Goal: Task Accomplishment & Management: Manage account settings

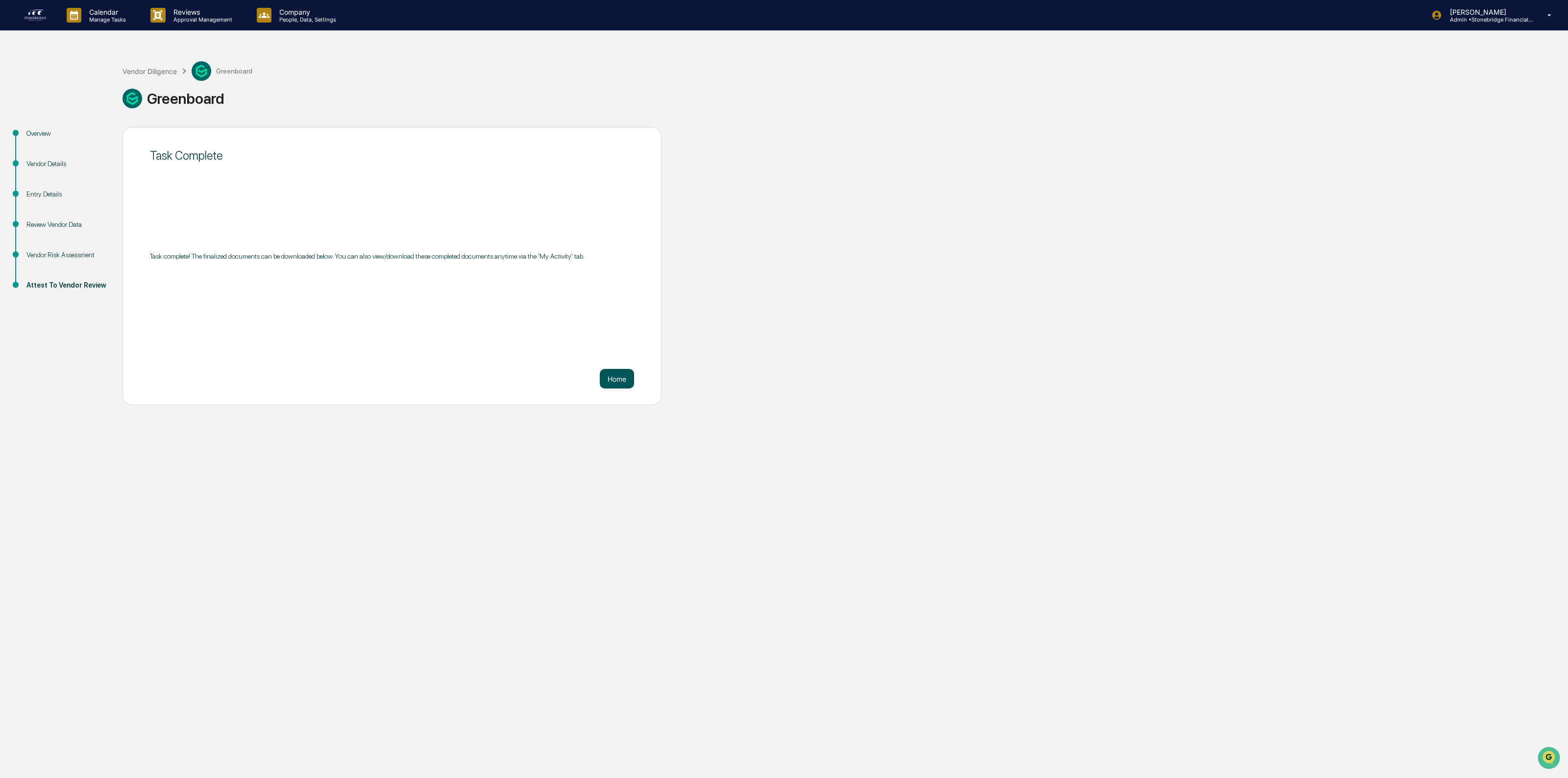
click at [622, 384] on button "Home" at bounding box center [617, 379] width 34 height 19
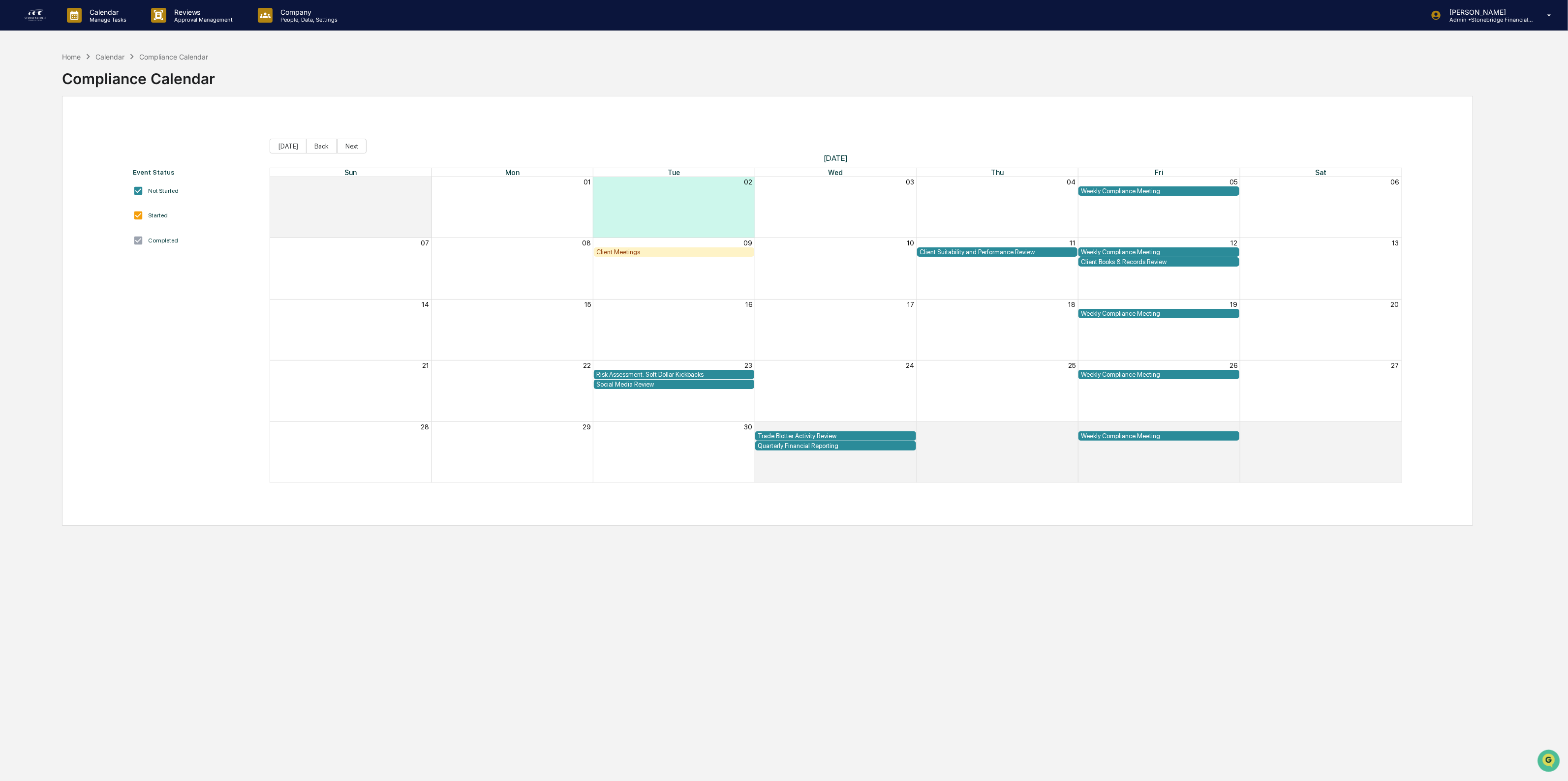
click at [42, 22] on img at bounding box center [35, 15] width 24 height 16
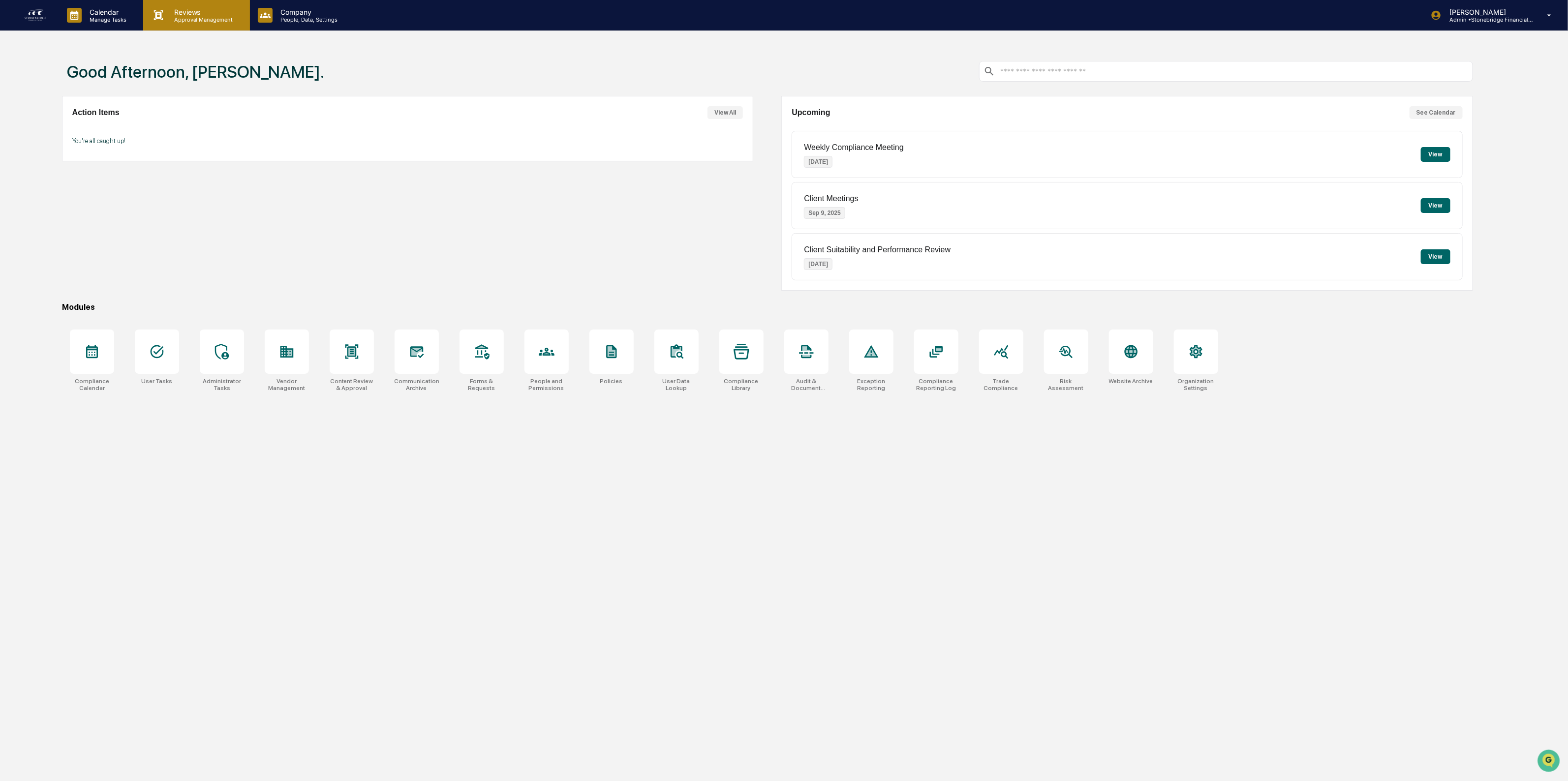
click at [203, 12] on p "Reviews" at bounding box center [202, 12] width 72 height 9
click at [104, 23] on div "Calendar Manage Tasks" at bounding box center [101, 15] width 84 height 31
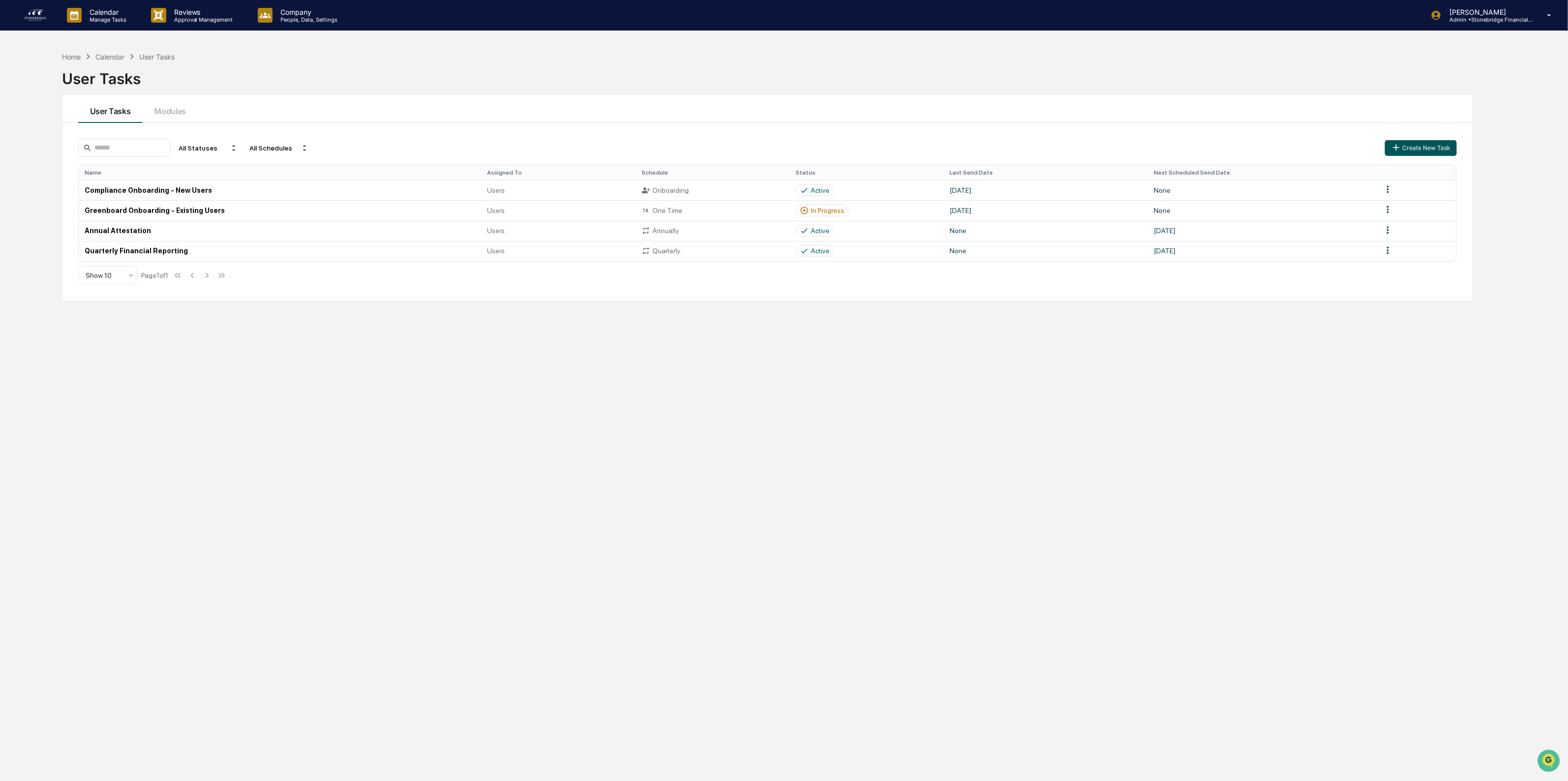
click at [1429, 142] on button "Create New Task" at bounding box center [1421, 148] width 72 height 16
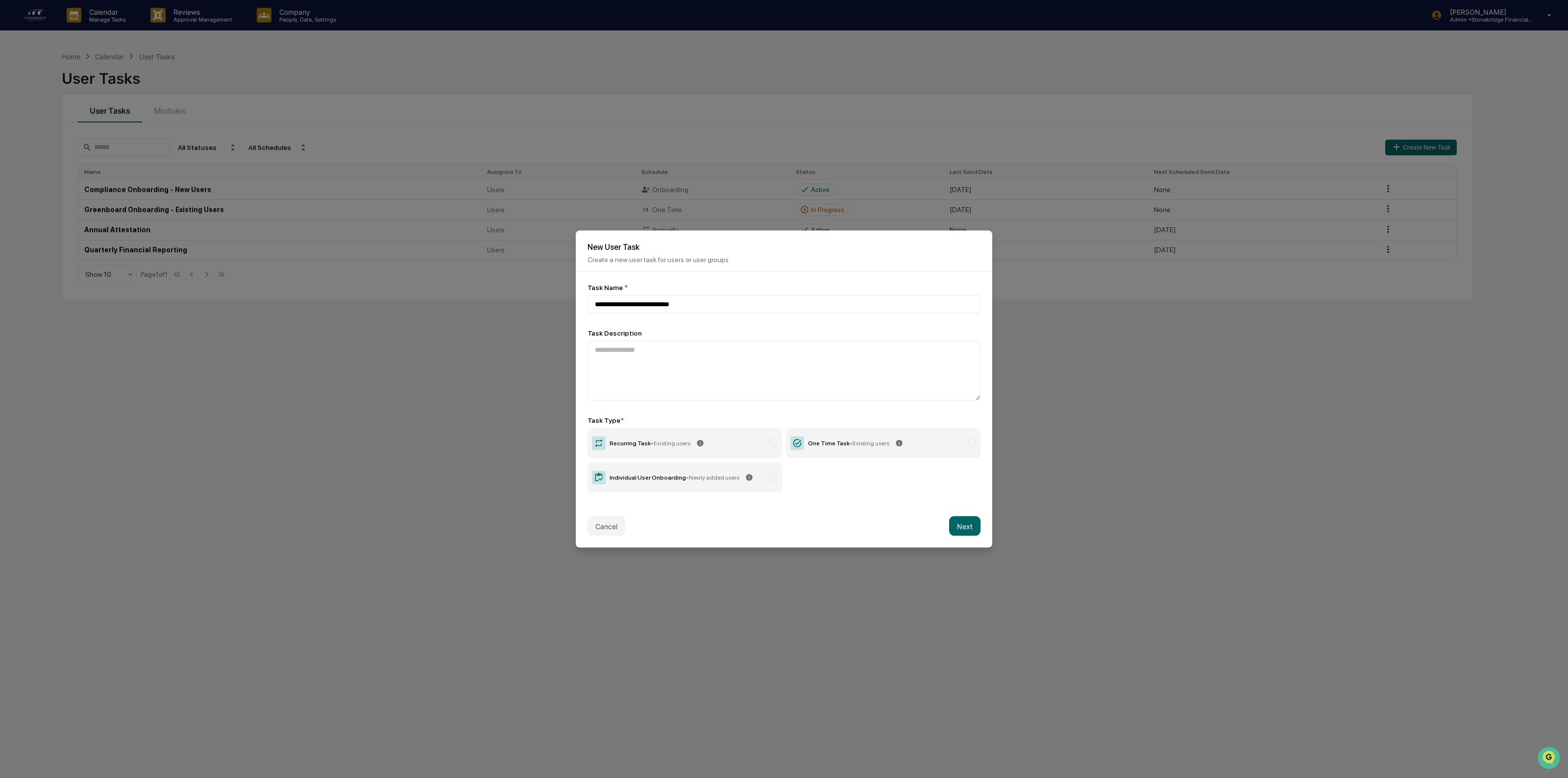
type input "**********"
click at [828, 454] on label "One Time Task - Existing users" at bounding box center [883, 444] width 195 height 30
click at [961, 524] on button "Next" at bounding box center [965, 526] width 32 height 19
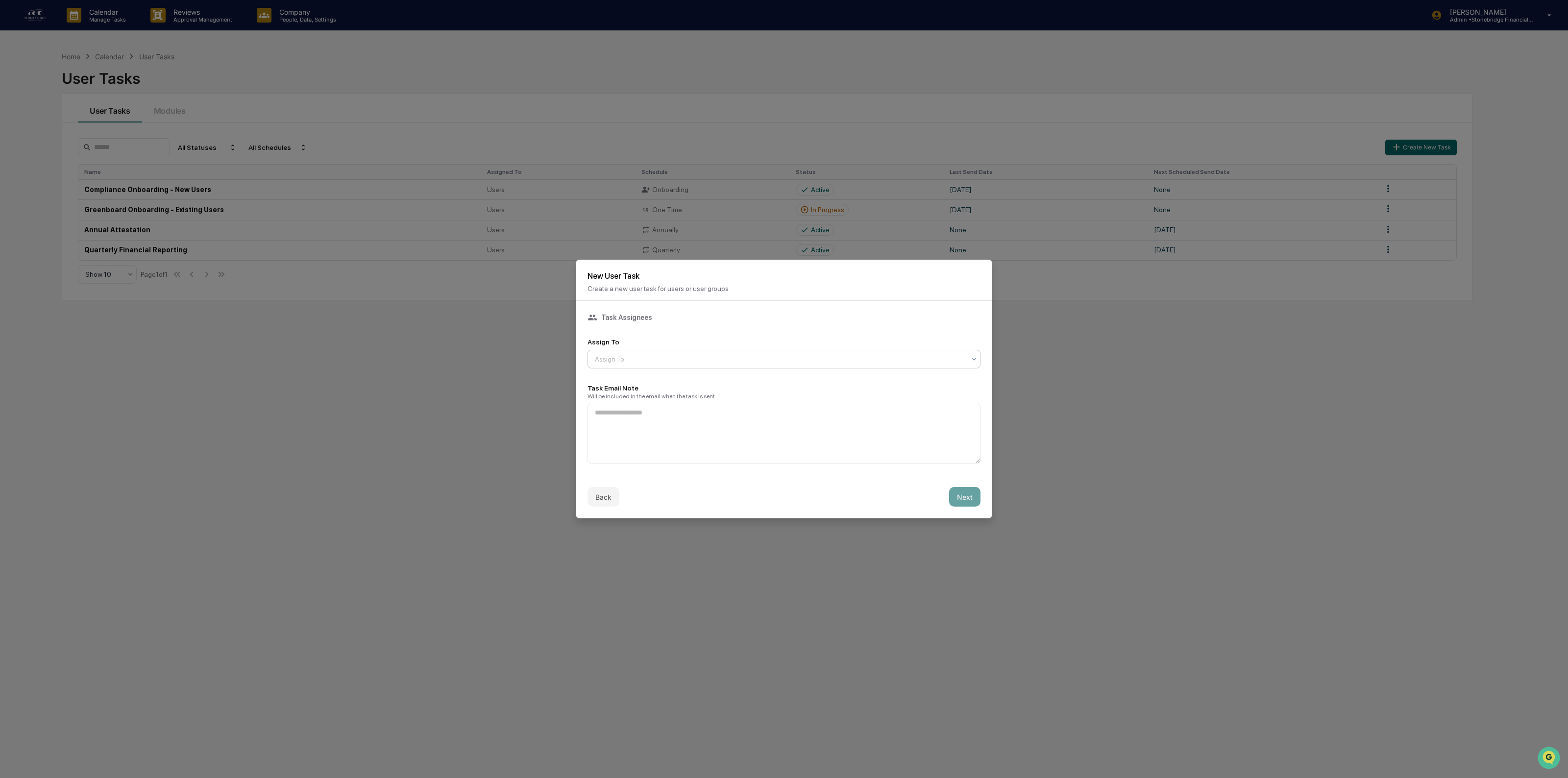
click at [642, 357] on div at bounding box center [780, 359] width 371 height 10
click at [631, 778] on div "Users" at bounding box center [784, 793] width 1567 height 19
click at [660, 407] on textarea at bounding box center [784, 433] width 393 height 60
click at [648, 353] on div "Users" at bounding box center [780, 359] width 380 height 14
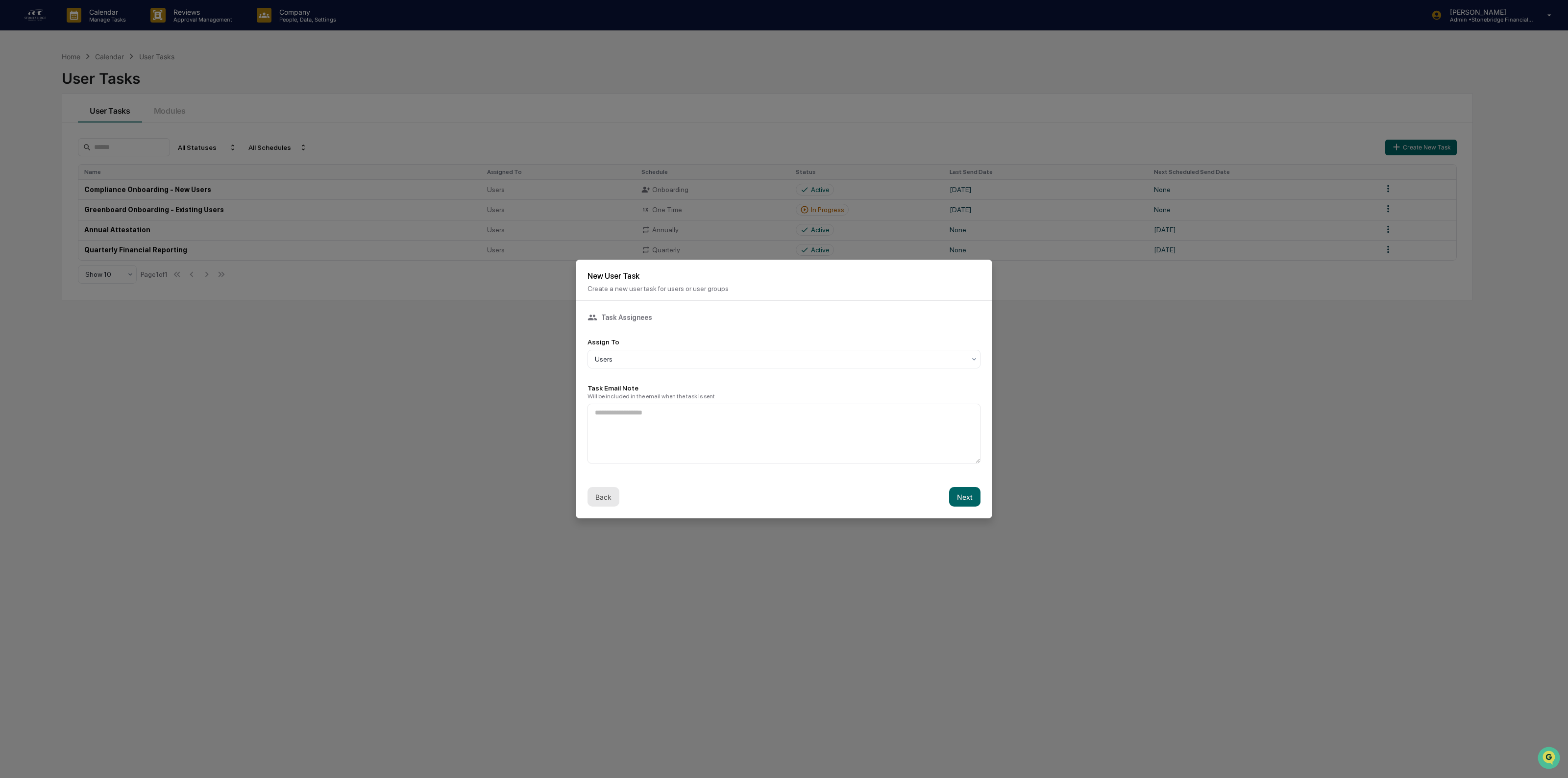
click at [600, 496] on button "Back" at bounding box center [603, 497] width 32 height 19
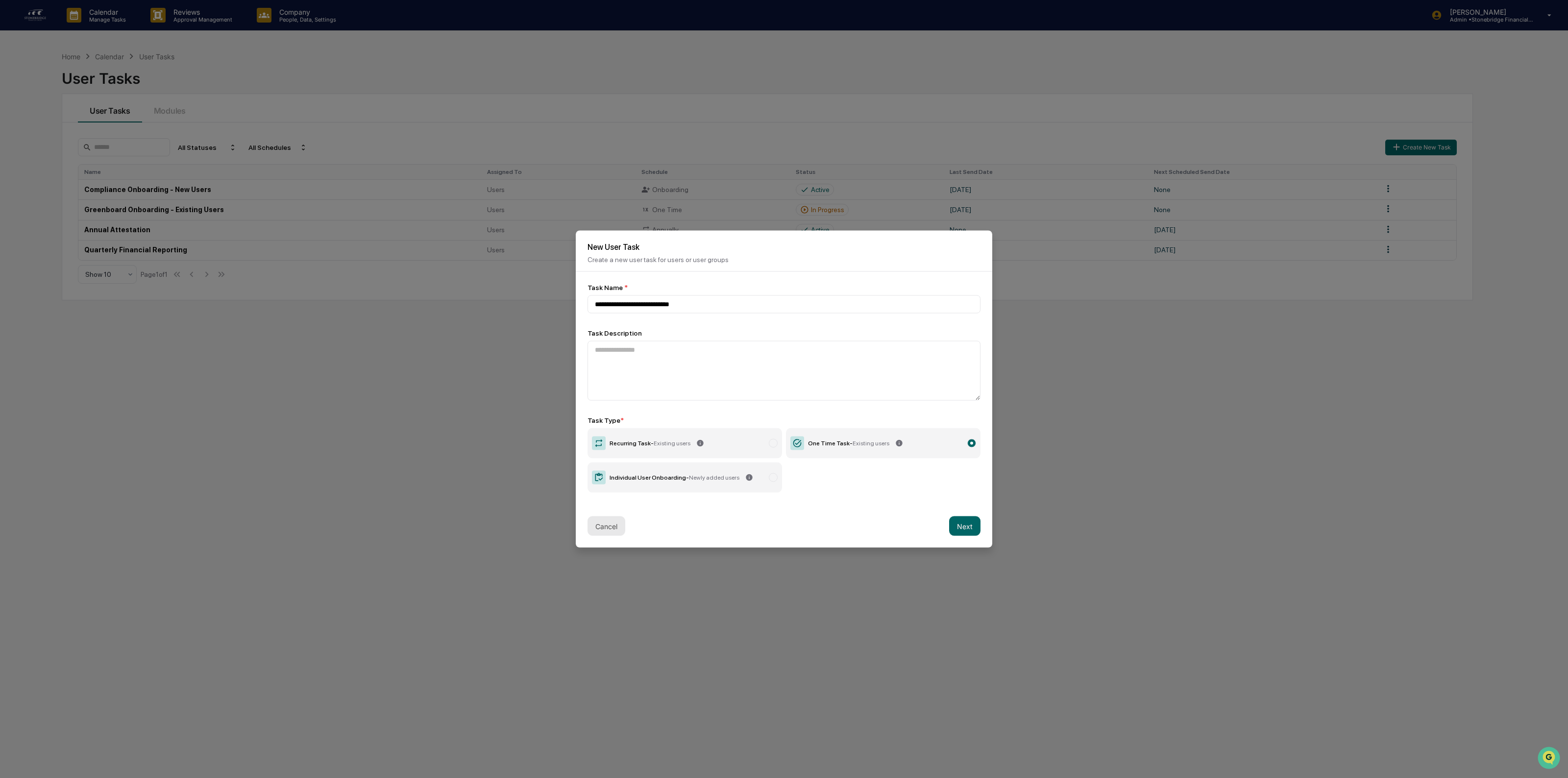
click at [607, 528] on button "Cancel" at bounding box center [606, 526] width 38 height 19
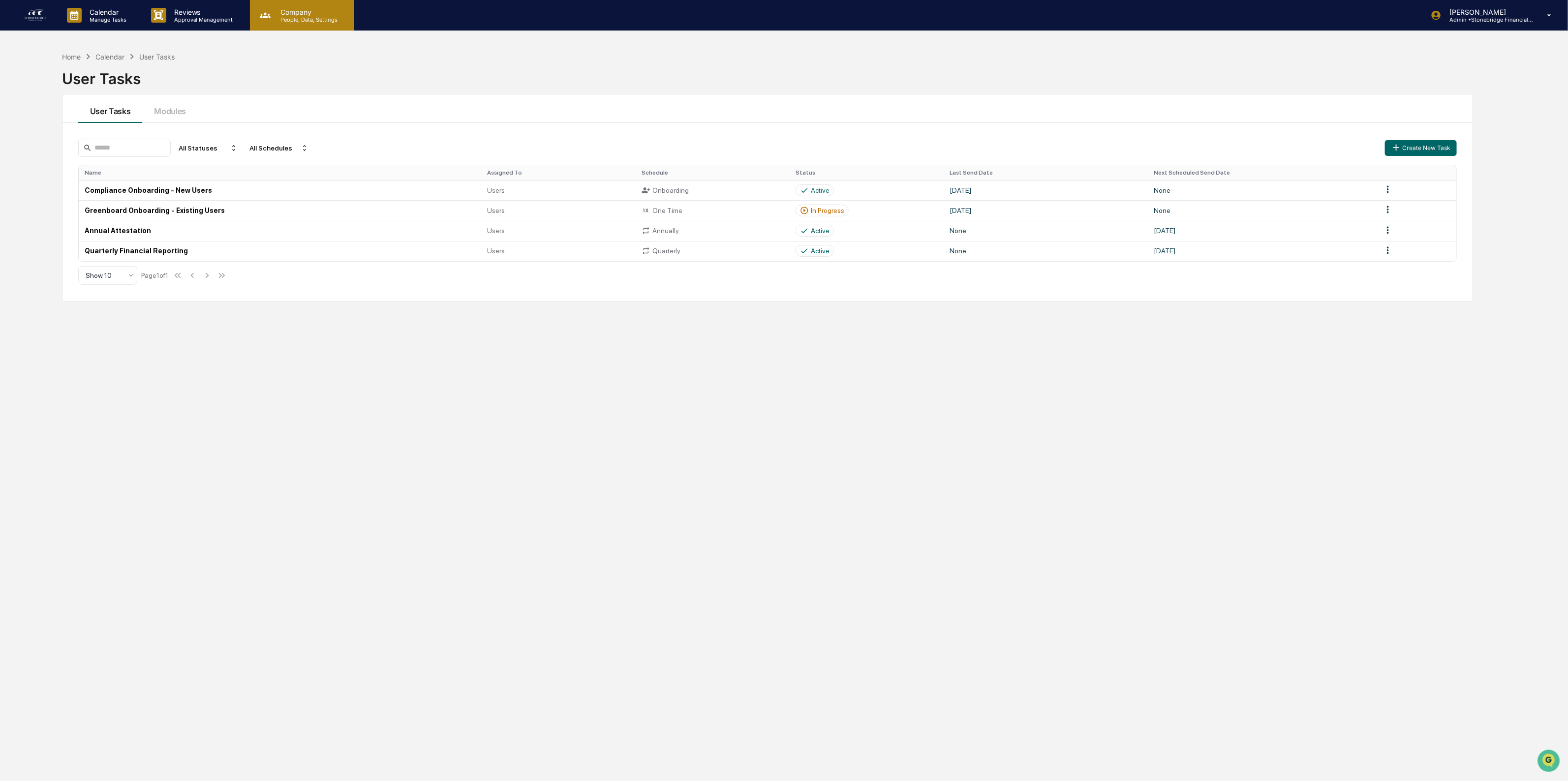
click at [323, 24] on div "Company People, Data, Settings" at bounding box center [302, 15] width 104 height 31
click at [1479, 20] on p "Admin • Stonebridge Financial Group" at bounding box center [1487, 20] width 92 height 7
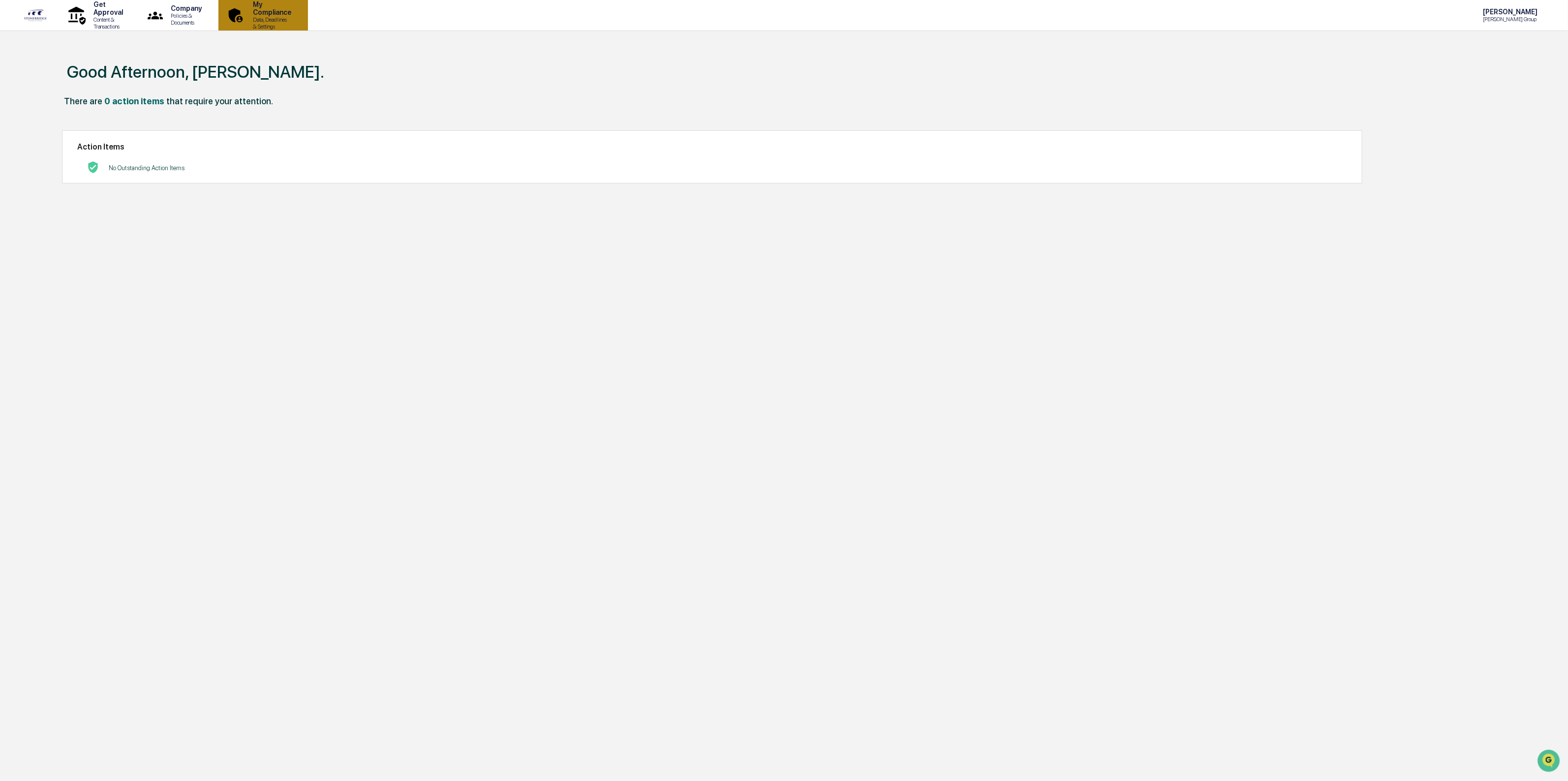
click at [296, 18] on p "Data, Deadlines & Settings" at bounding box center [271, 23] width 51 height 14
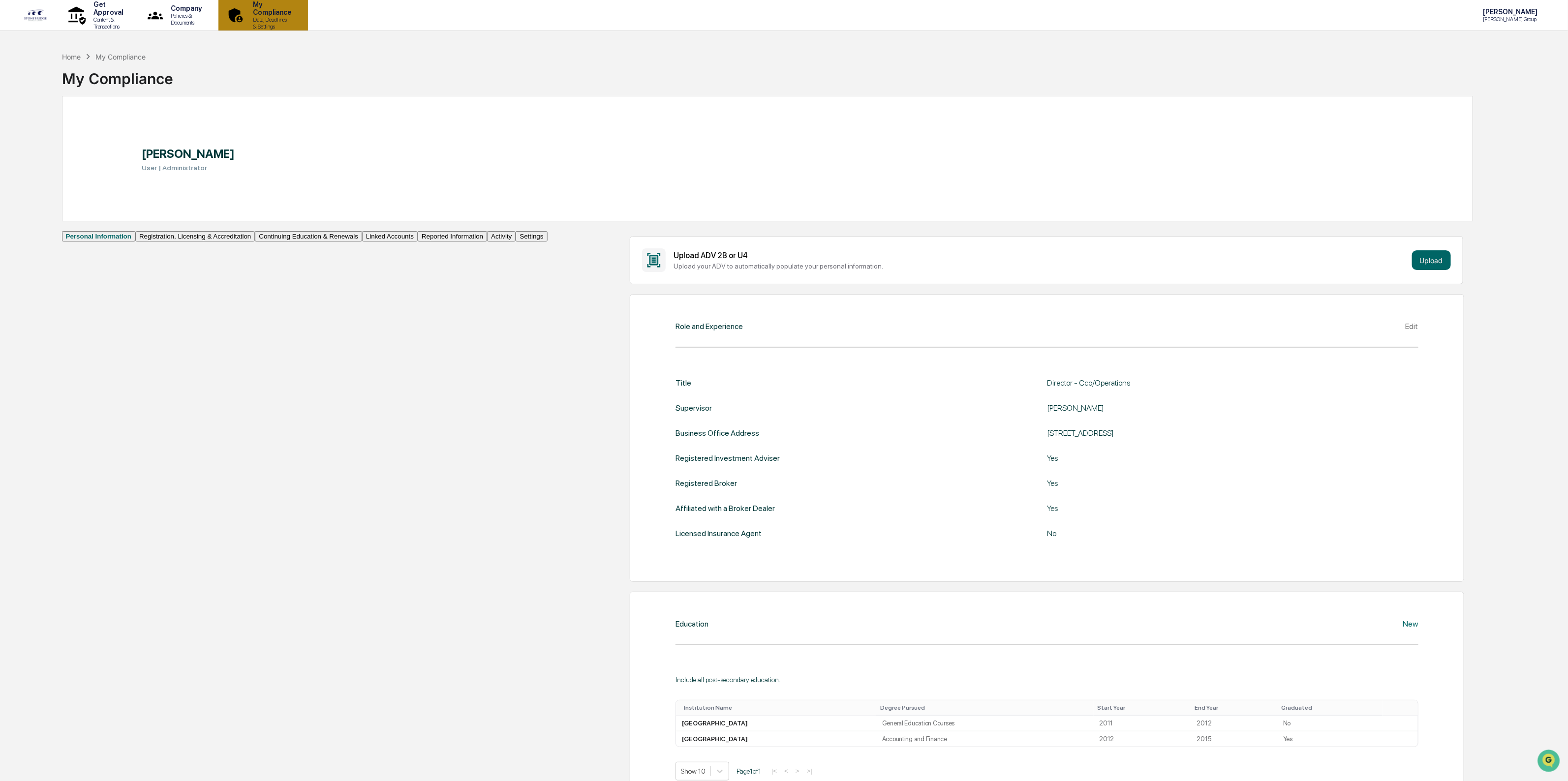
click at [296, 20] on p "Data, Deadlines & Settings" at bounding box center [271, 23] width 51 height 14
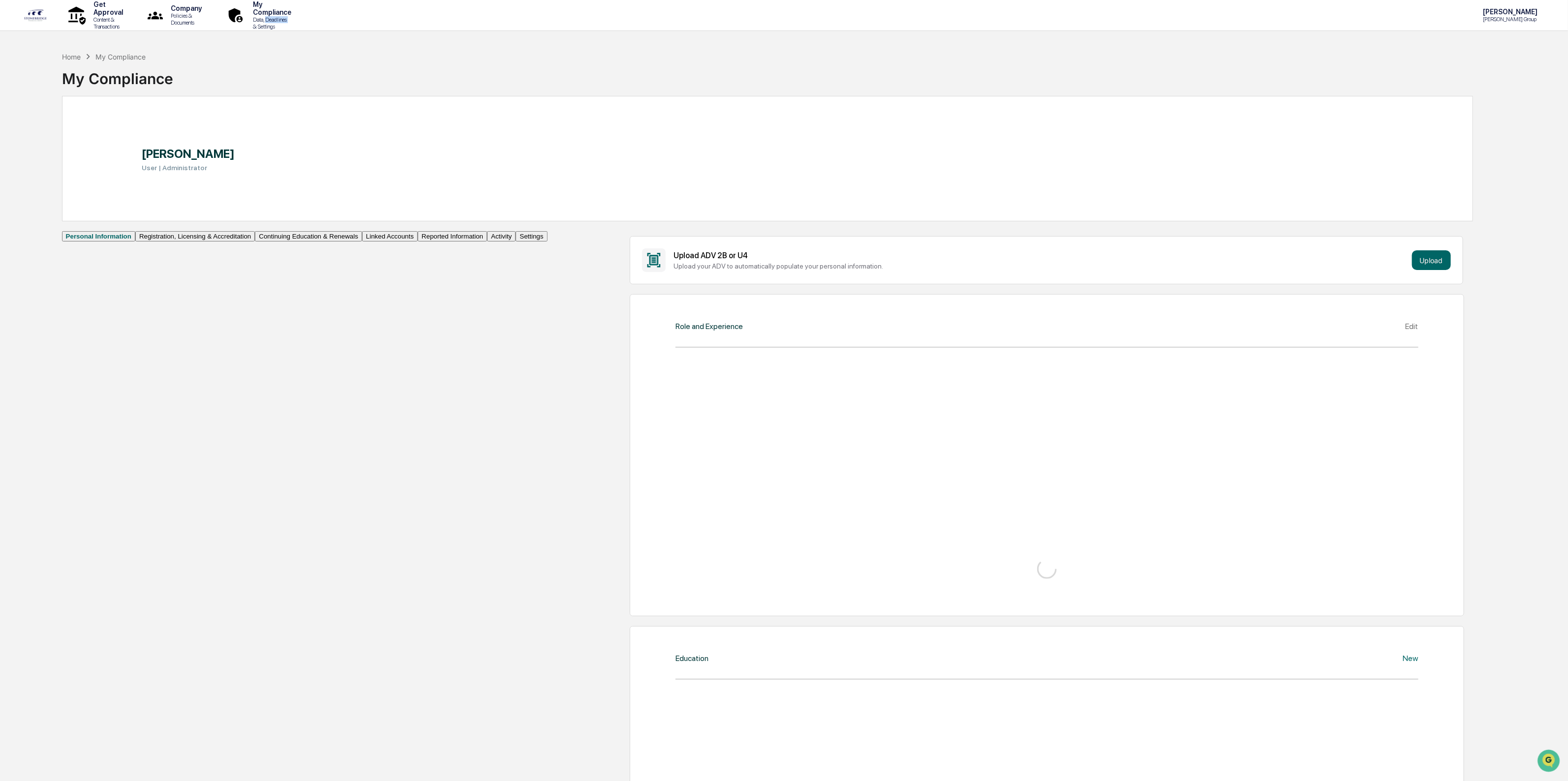
click at [296, 20] on p "Data, Deadlines & Settings" at bounding box center [271, 23] width 51 height 14
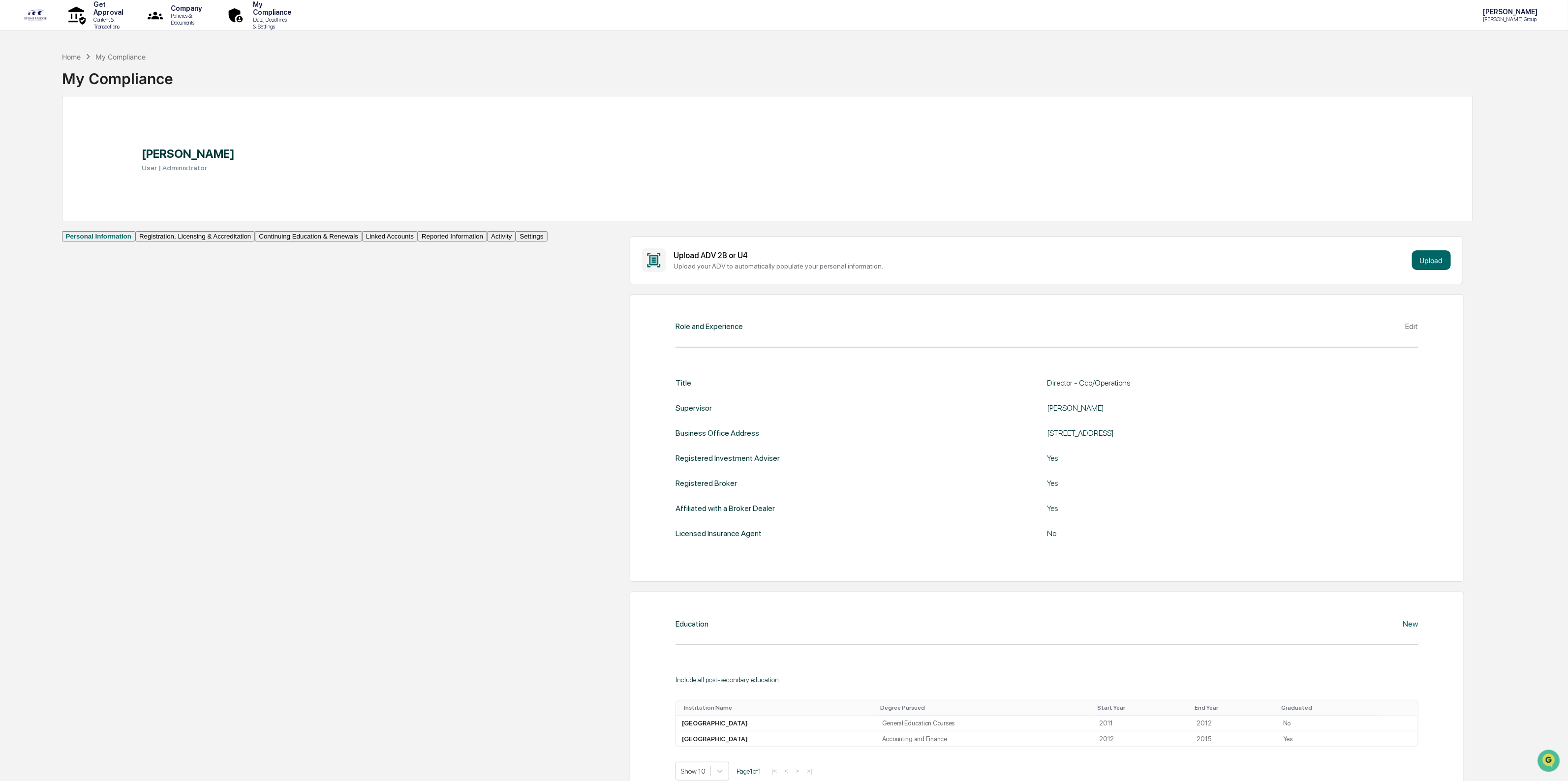
click at [417, 241] on button "Reported Information" at bounding box center [452, 236] width 70 height 10
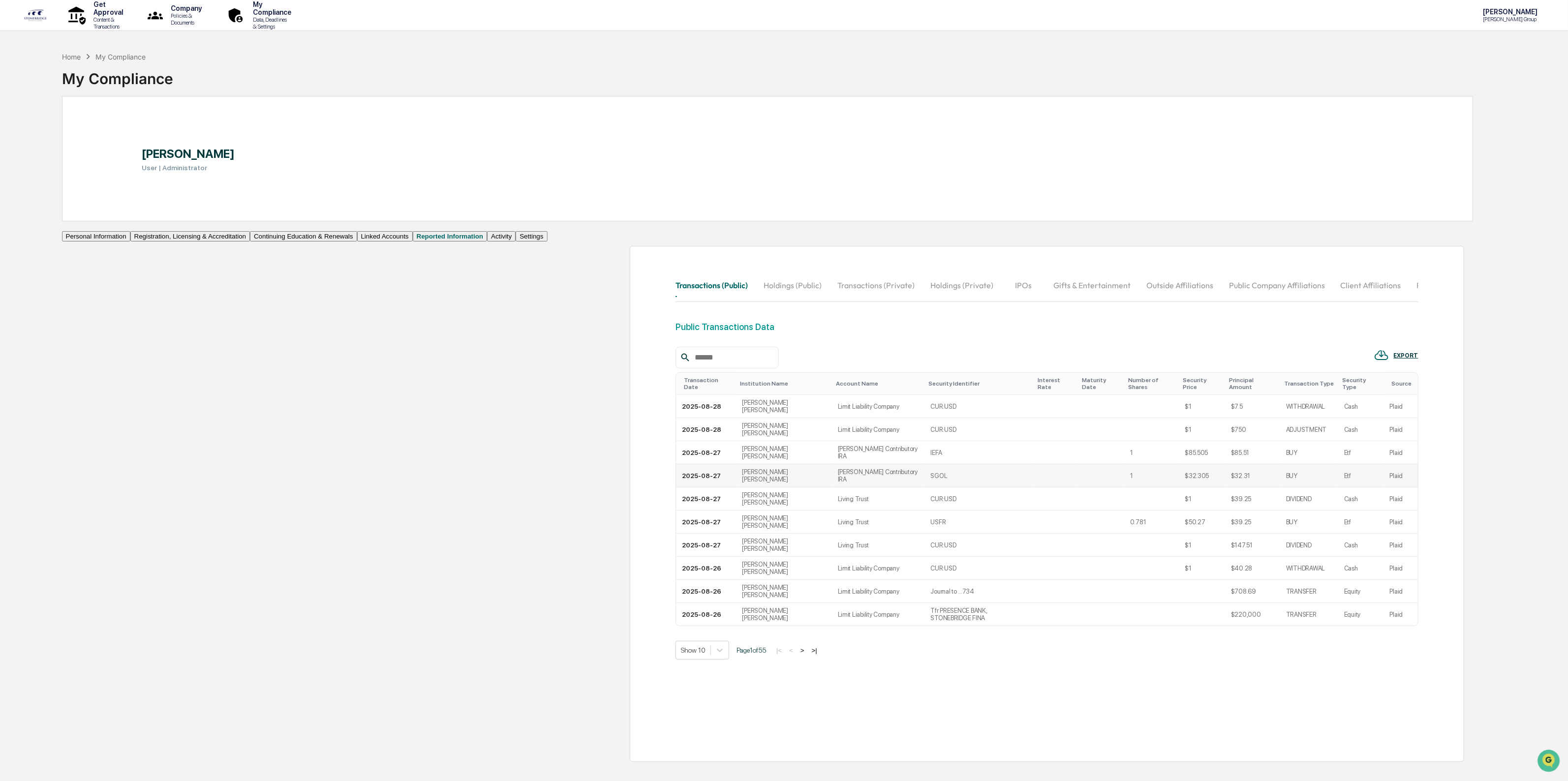
scroll to position [46, 0]
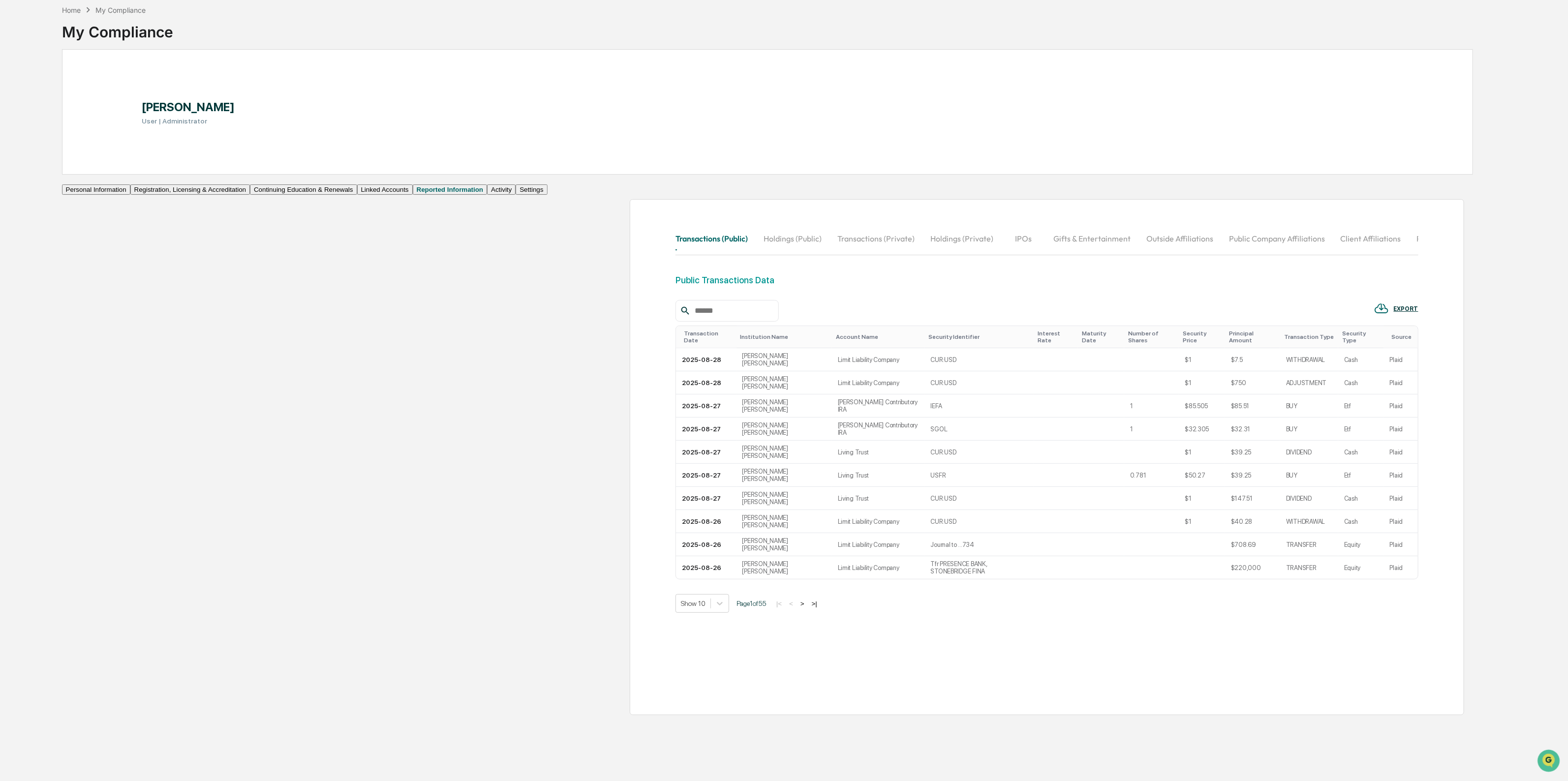
click at [829, 246] on button "Transactions (Private)" at bounding box center [876, 238] width 93 height 24
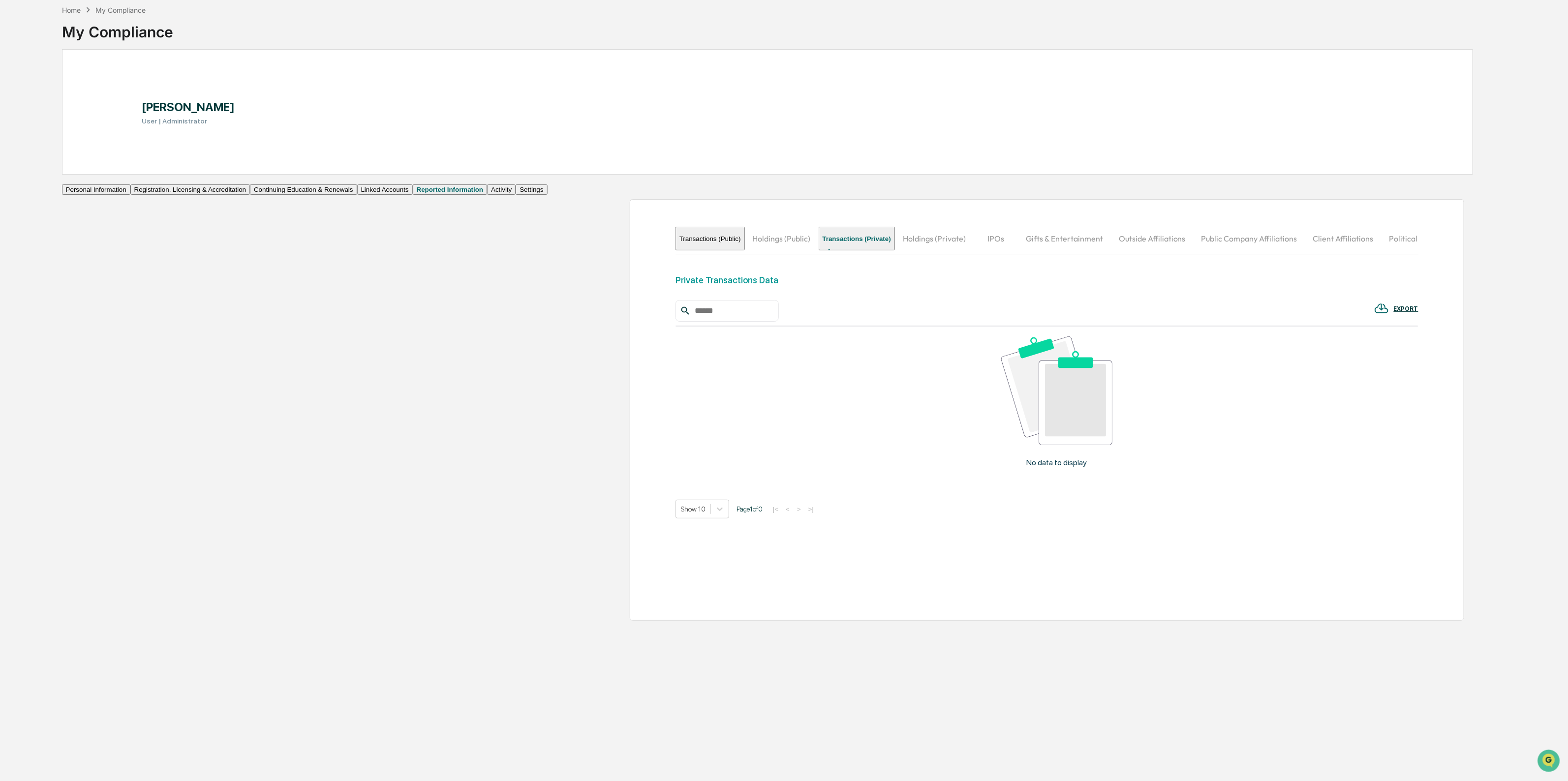
click at [745, 249] on button "Holdings (Public)" at bounding box center [782, 238] width 74 height 24
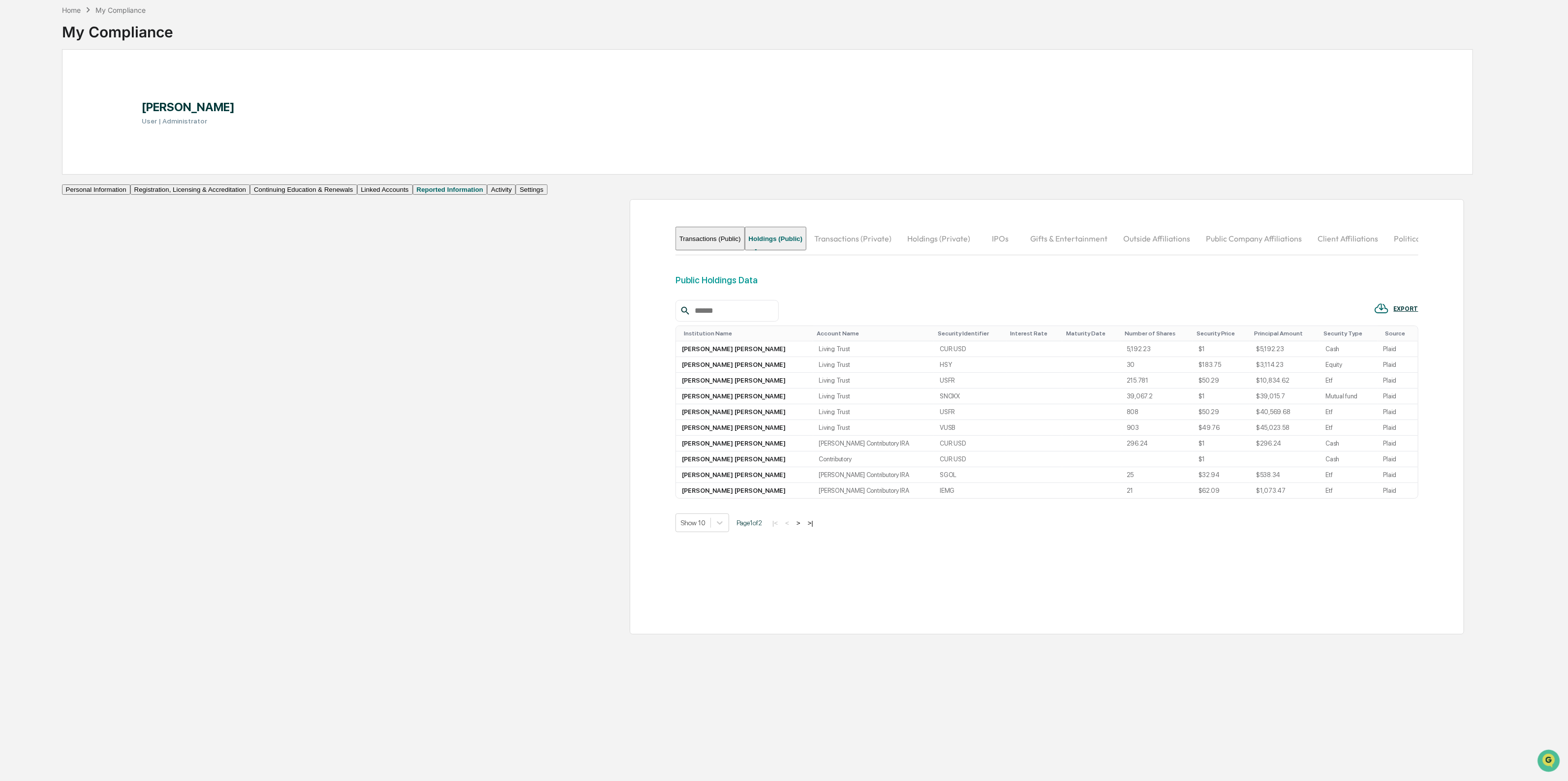
click at [1386, 246] on button "Political Contributions" at bounding box center [1433, 238] width 94 height 24
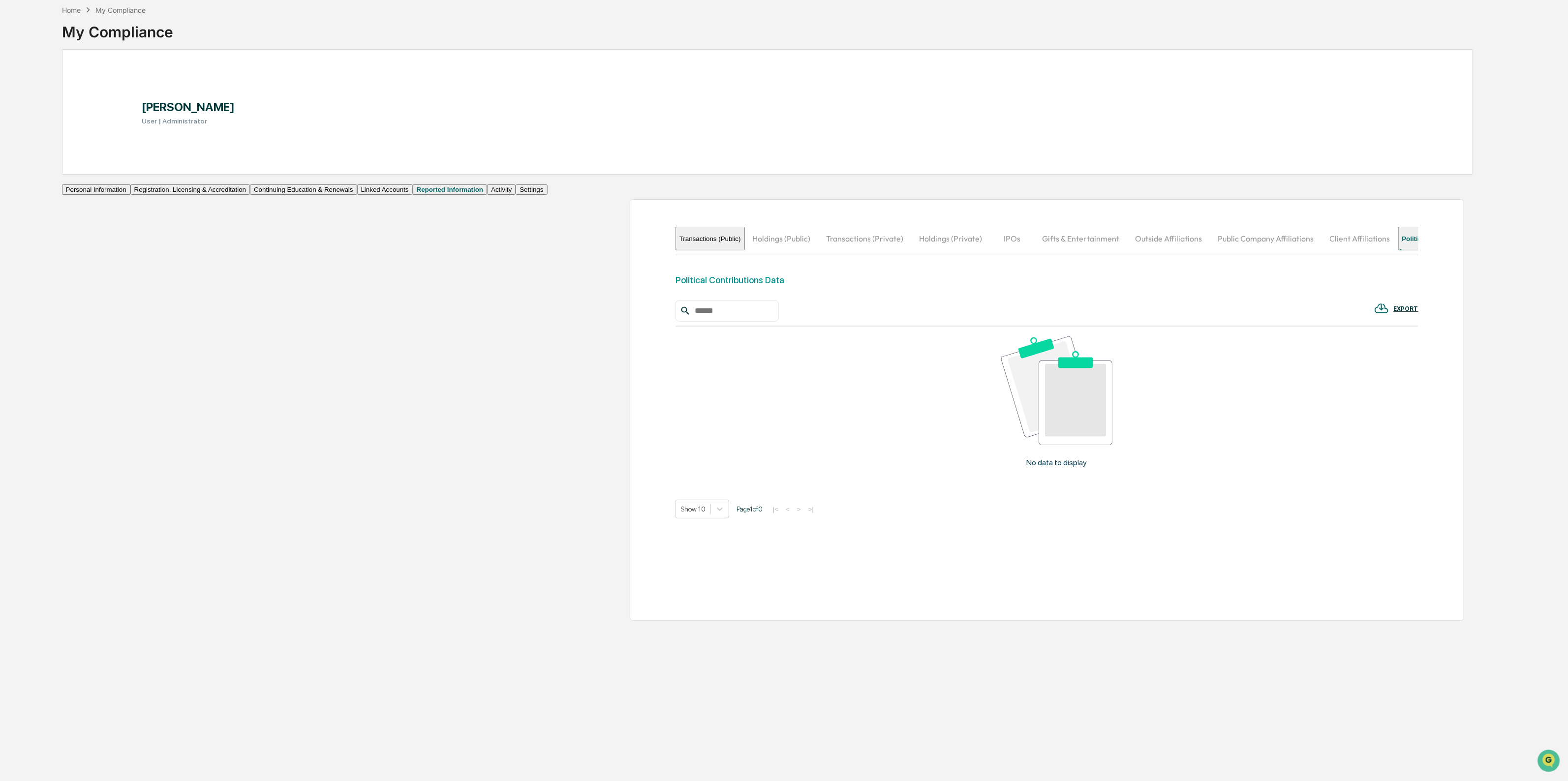
click at [1322, 251] on button "Client Affiliations" at bounding box center [1360, 238] width 76 height 24
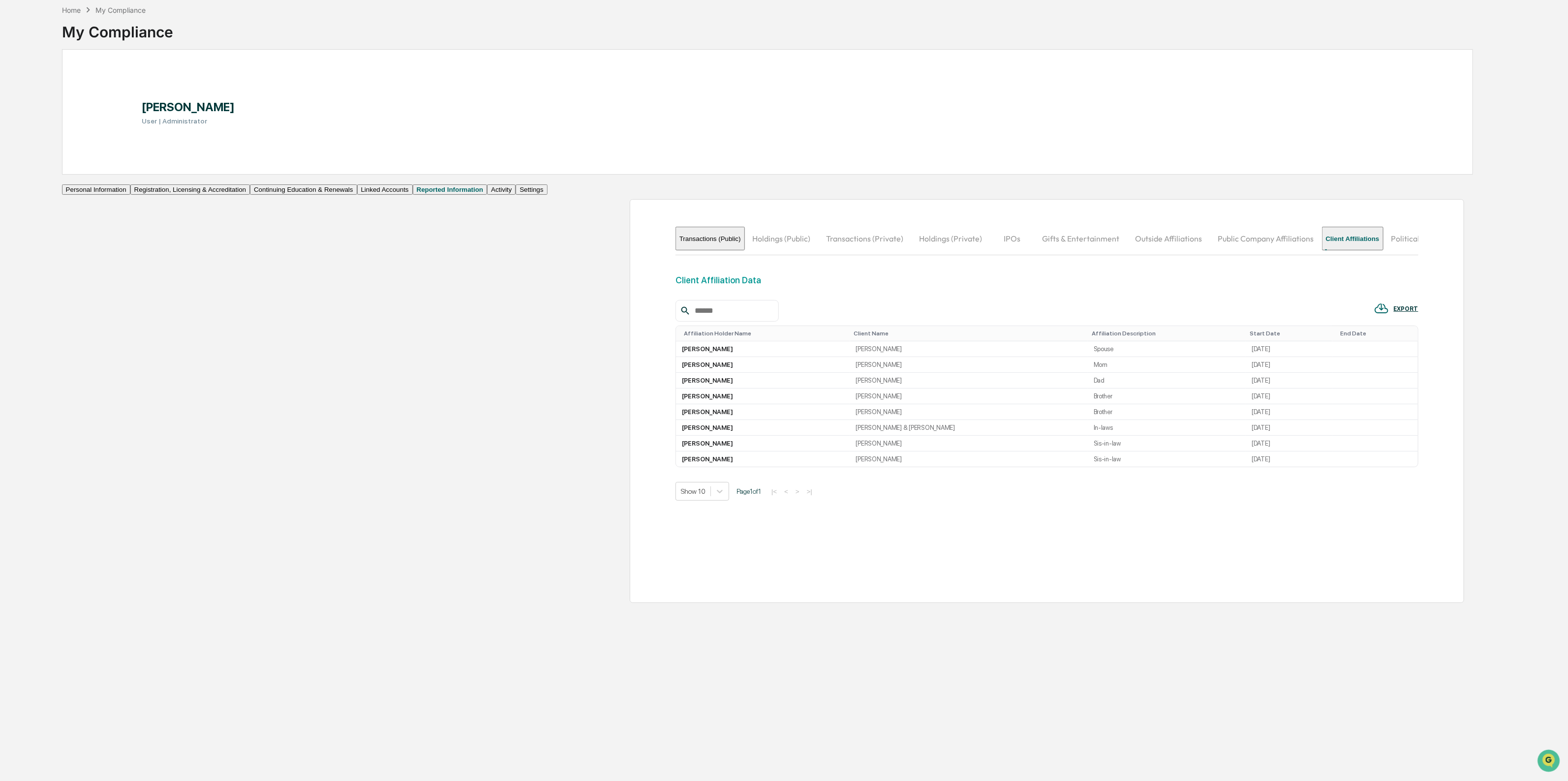
drag, startPoint x: 1033, startPoint y: 252, endPoint x: 692, endPoint y: 232, distance: 341.6
click at [1210, 251] on button "Public Company Affiliations" at bounding box center [1266, 238] width 112 height 24
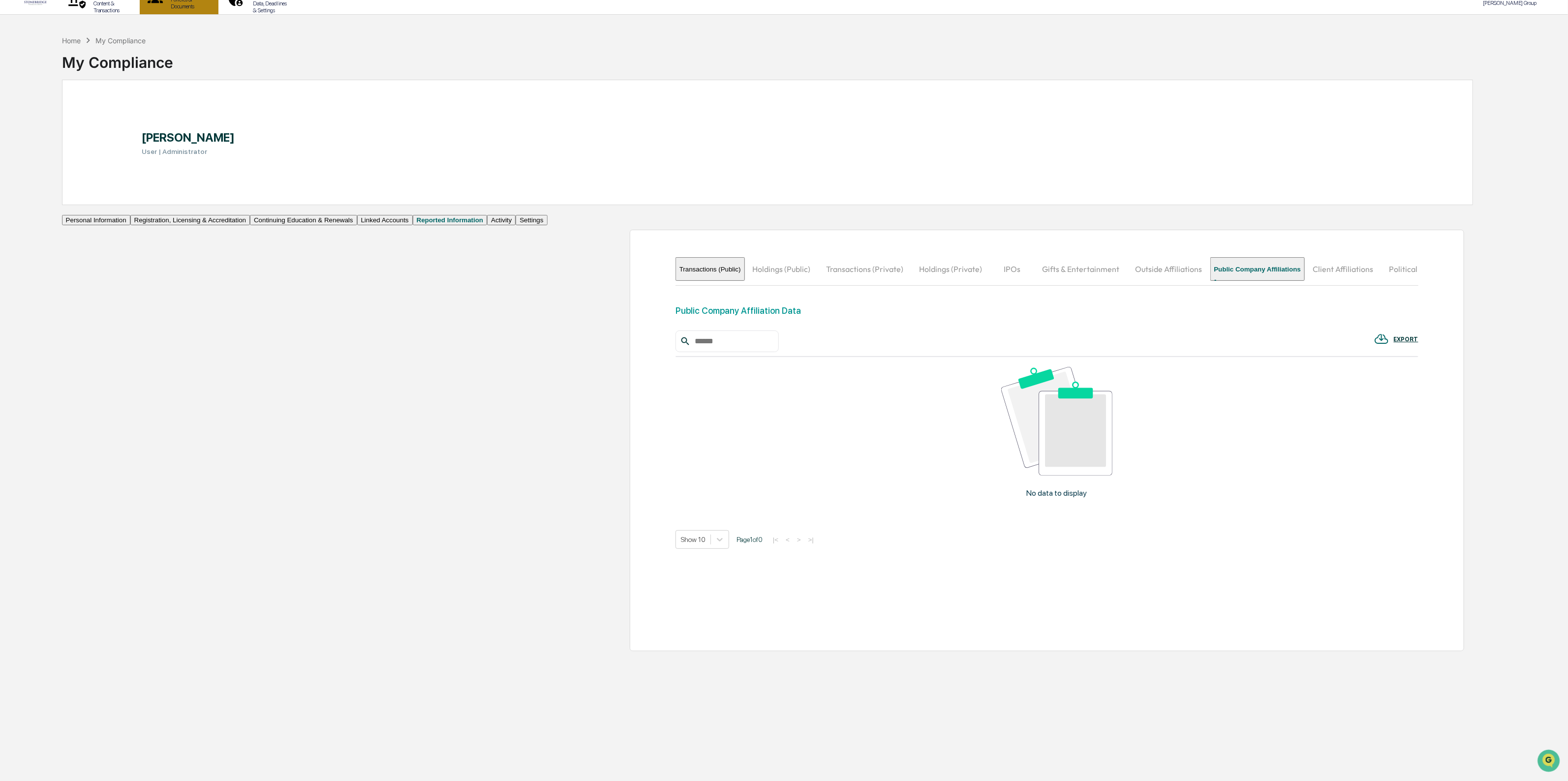
scroll to position [0, 0]
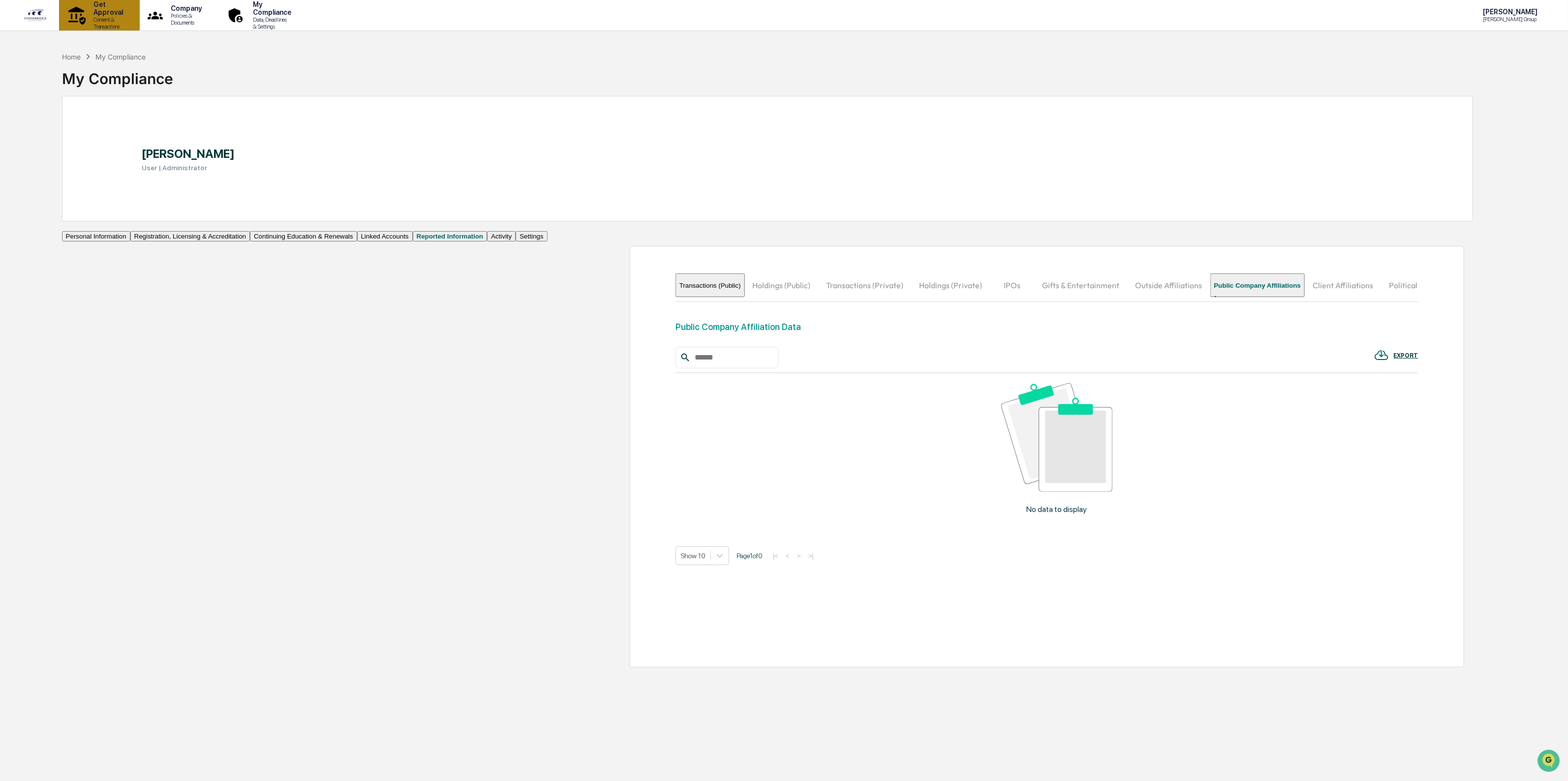
click at [120, 12] on p "Get Approval" at bounding box center [106, 9] width 42 height 16
drag, startPoint x: 20, startPoint y: 15, endPoint x: 28, endPoint y: 15, distance: 8.0
click at [22, 15] on div "Get Approval Content & Transactions Company Policies & Documents My Compliance …" at bounding box center [784, 15] width 1568 height 31
click at [29, 15] on img at bounding box center [35, 15] width 24 height 13
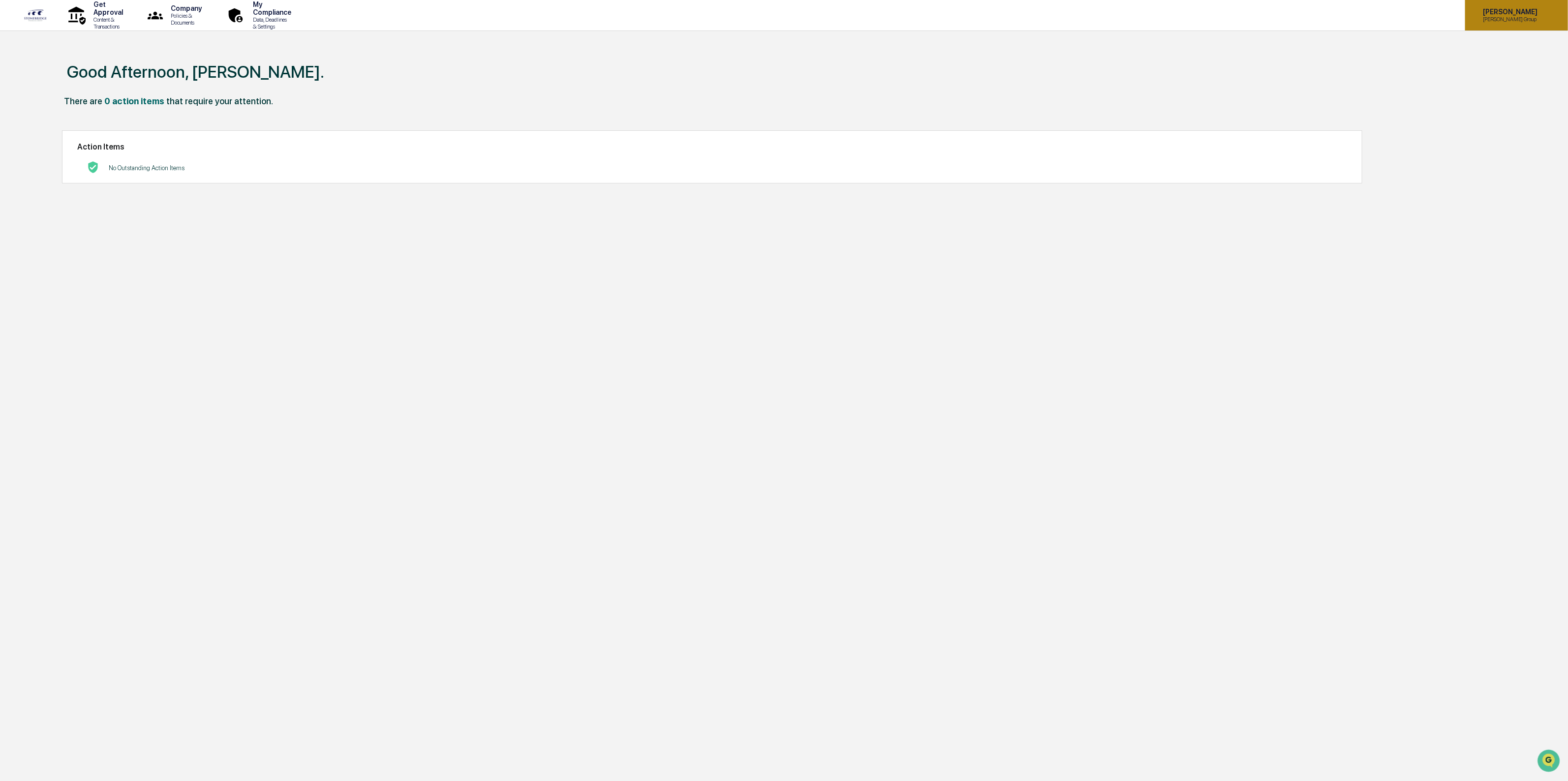
click at [1465, 29] on div "[PERSON_NAME] [PERSON_NAME] Group" at bounding box center [1516, 15] width 103 height 31
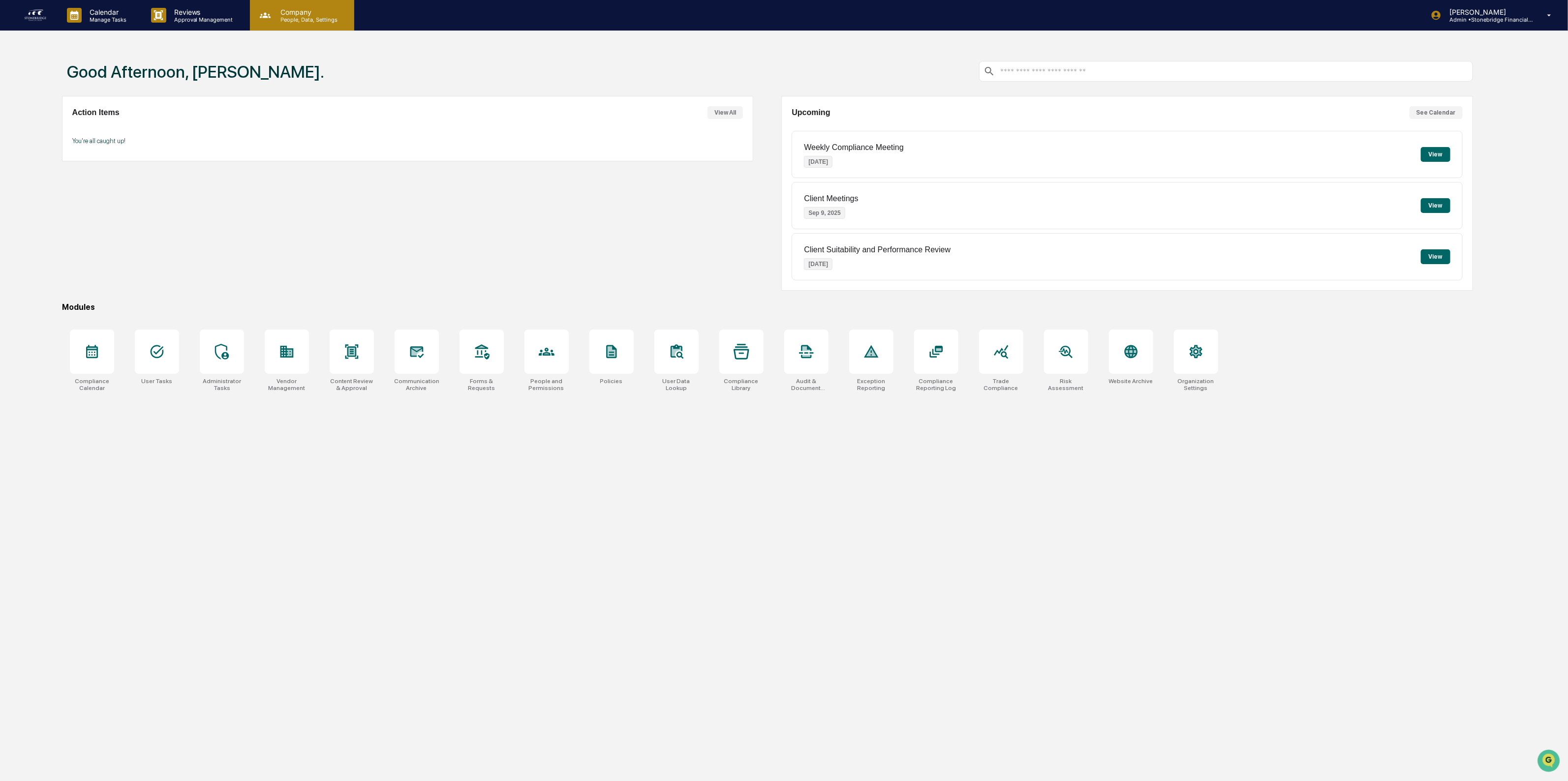
click at [305, 14] on p "Company" at bounding box center [307, 12] width 70 height 9
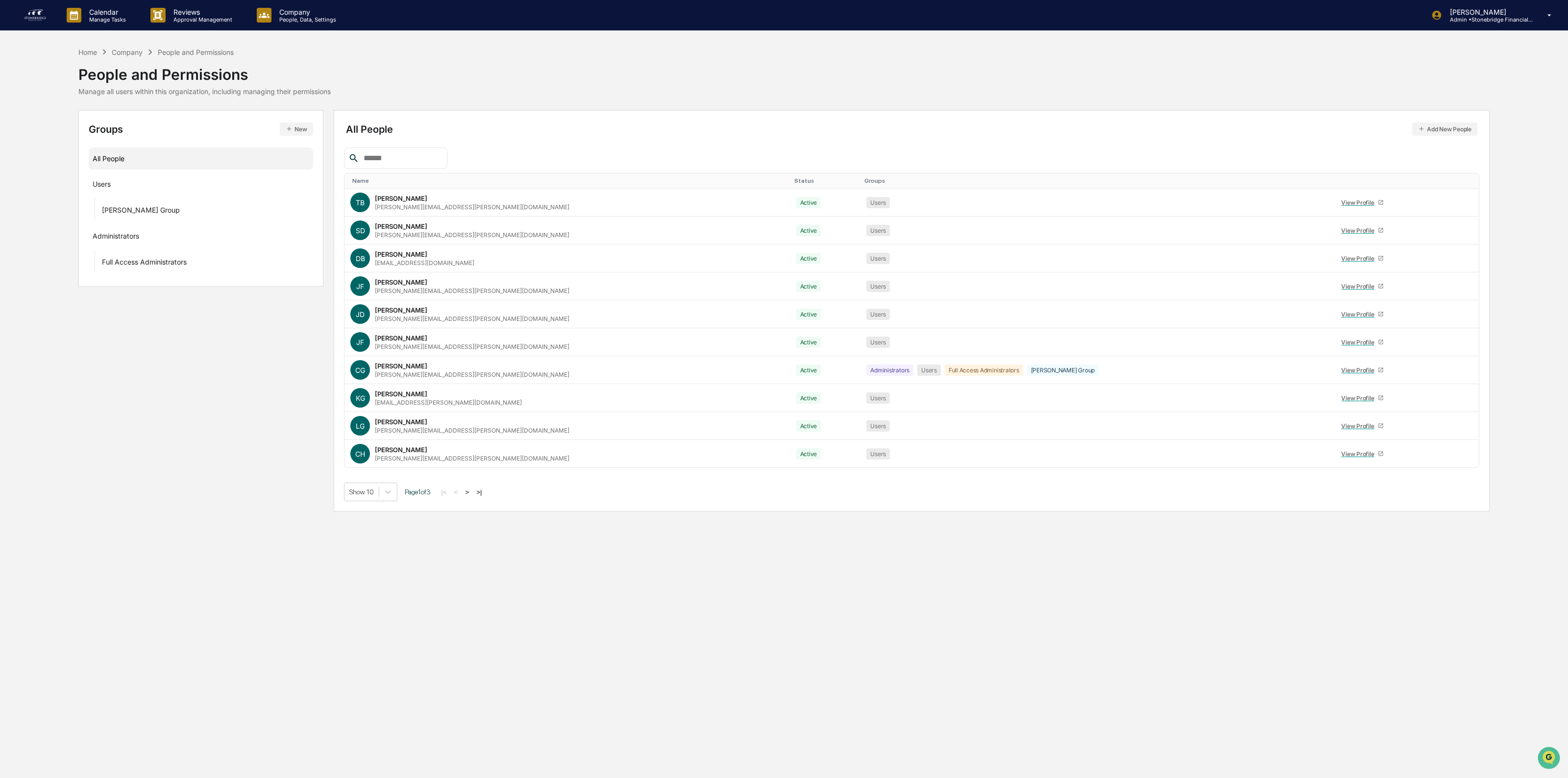
click at [472, 494] on button ">" at bounding box center [467, 492] width 10 height 9
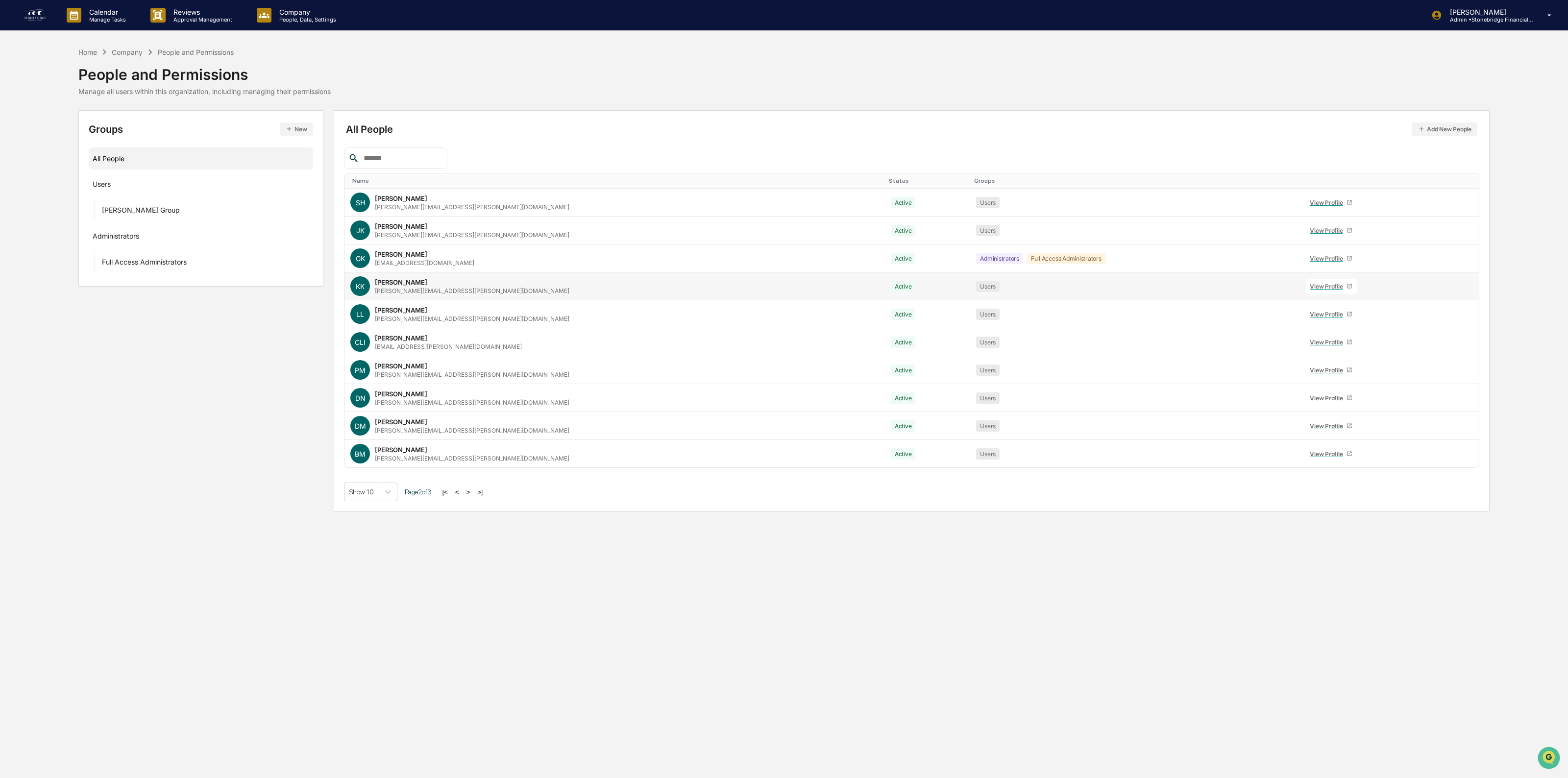
click at [376, 280] on div "[PERSON_NAME]" at bounding box center [401, 282] width 52 height 8
click at [1306, 282] on link "View Profile" at bounding box center [1331, 286] width 51 height 15
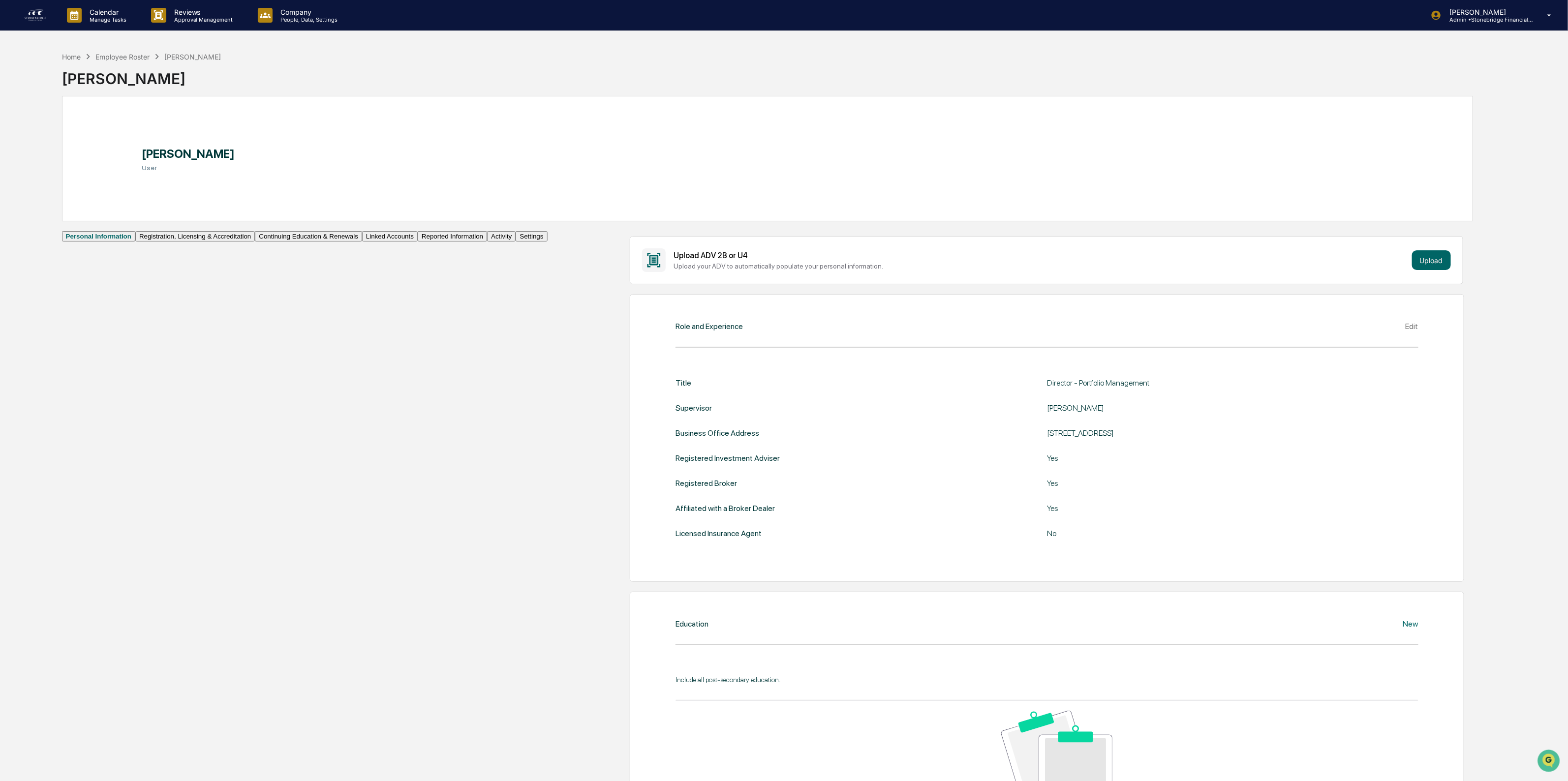
click at [255, 241] on button "Continuing Education & Renewals" at bounding box center [308, 236] width 107 height 10
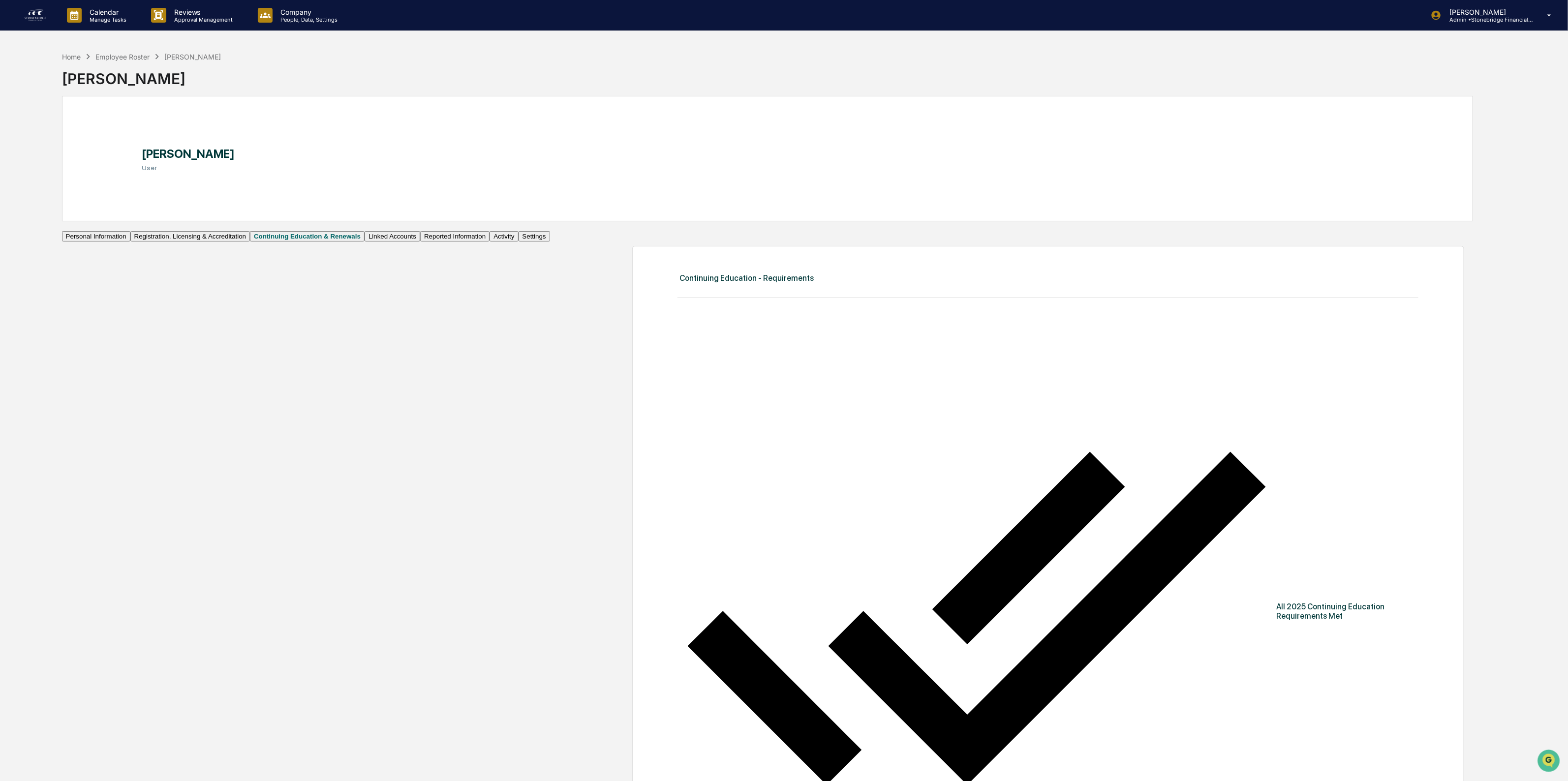
click at [365, 241] on button "Linked Accounts" at bounding box center [392, 236] width 56 height 10
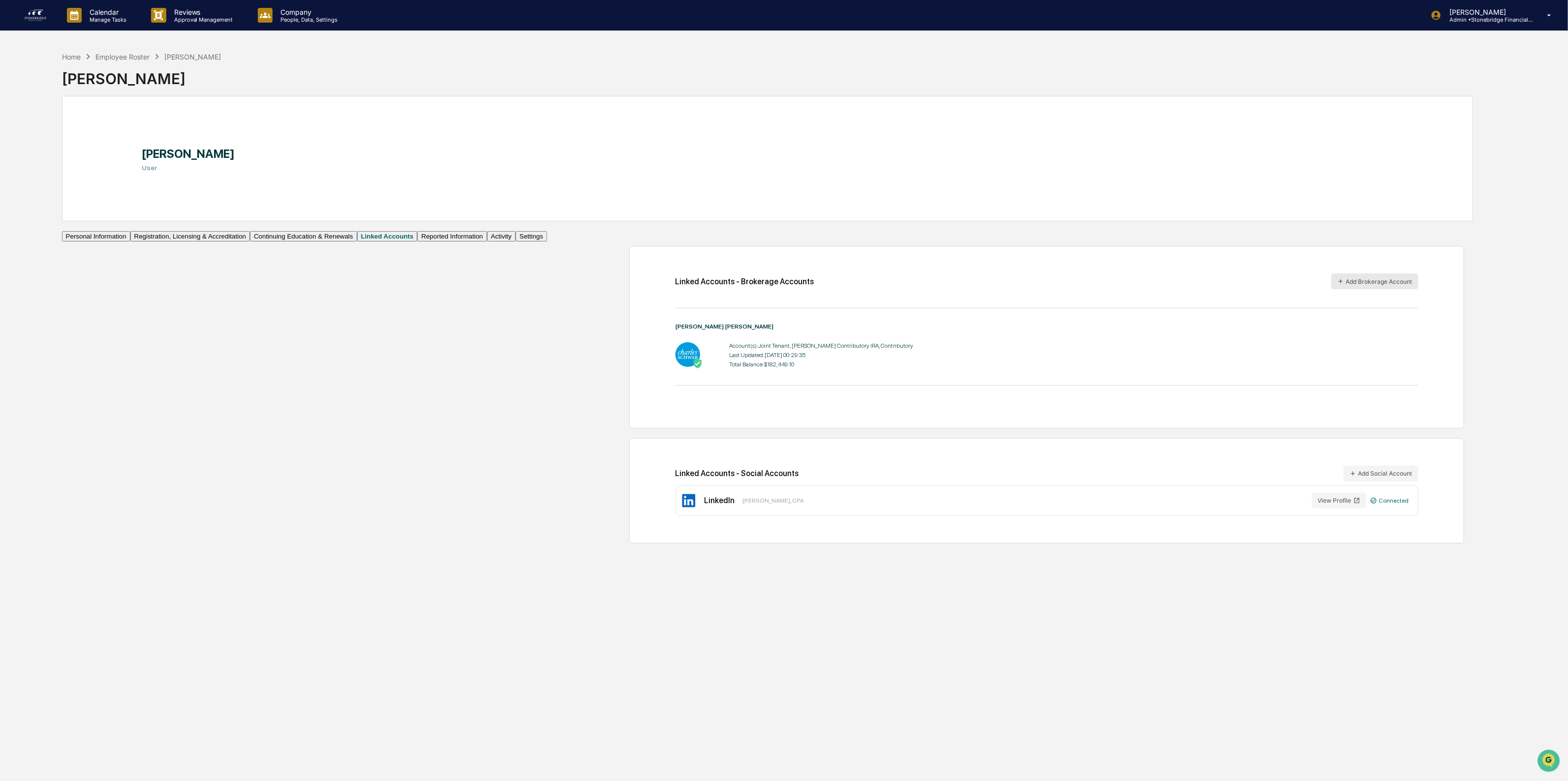
click at [1396, 289] on button "Add Brokerage Account" at bounding box center [1374, 282] width 87 height 16
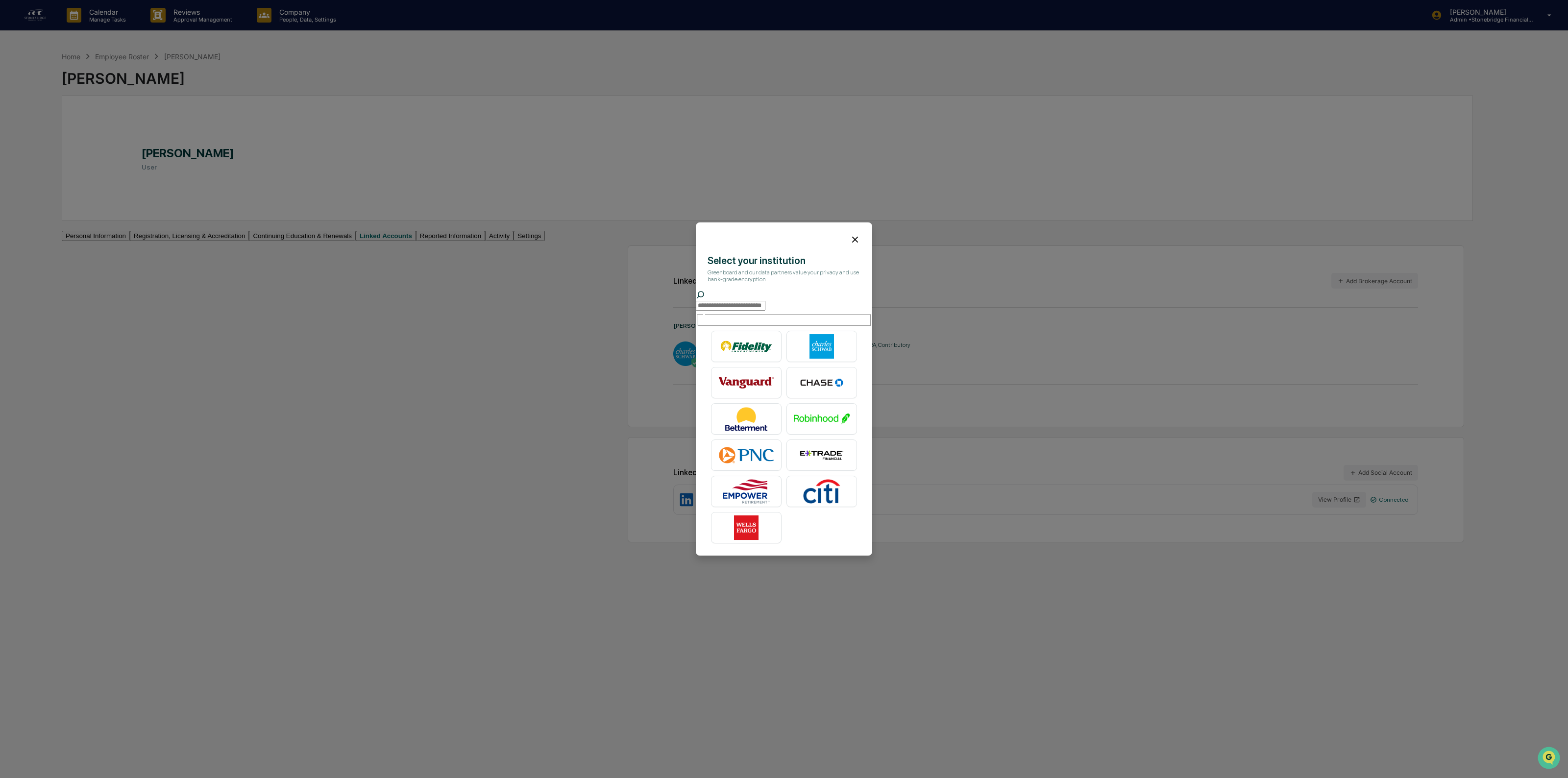
click at [860, 240] on icon at bounding box center [855, 240] width 11 height 11
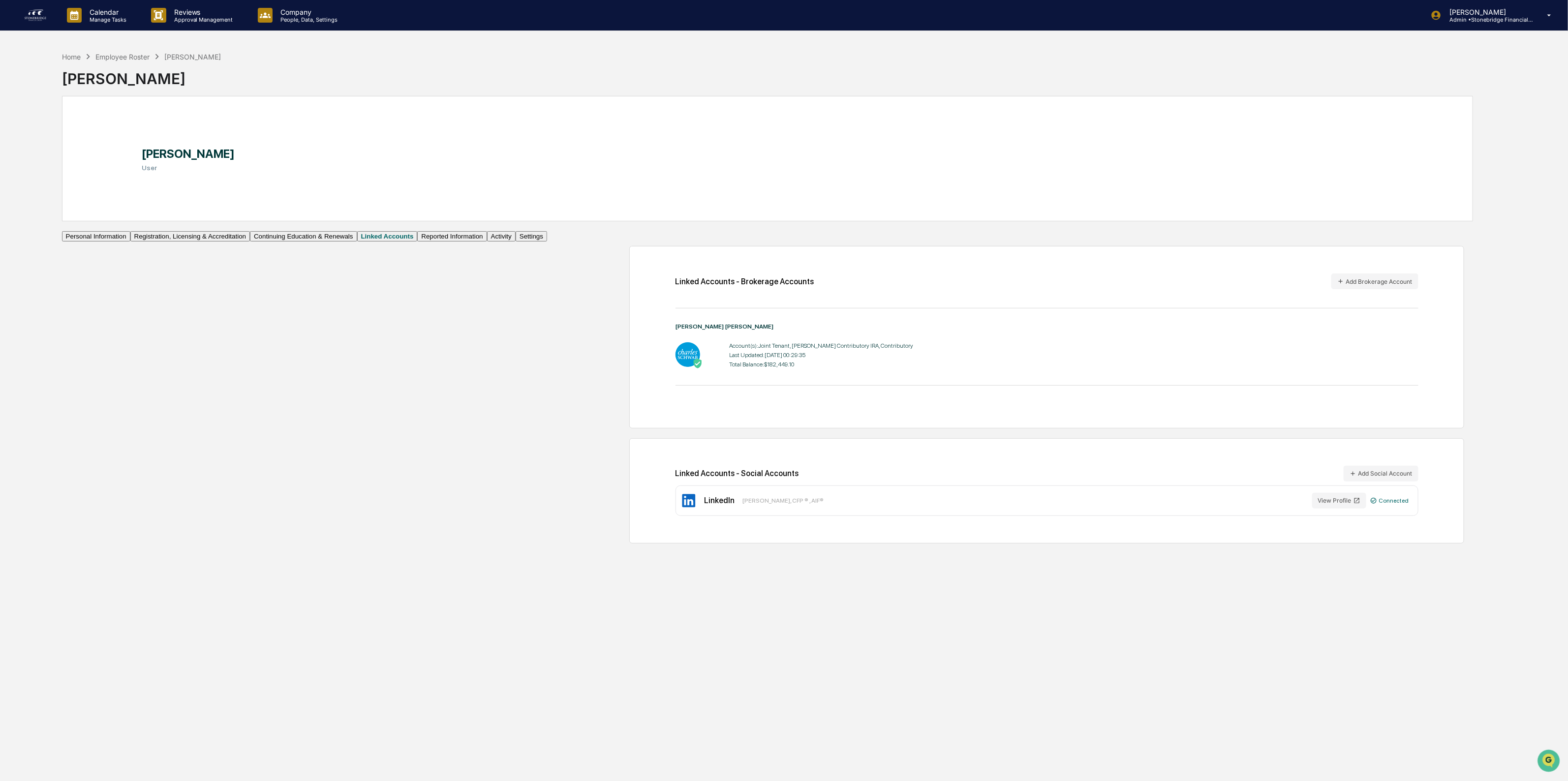
click at [417, 241] on button "Reported Information" at bounding box center [452, 236] width 70 height 10
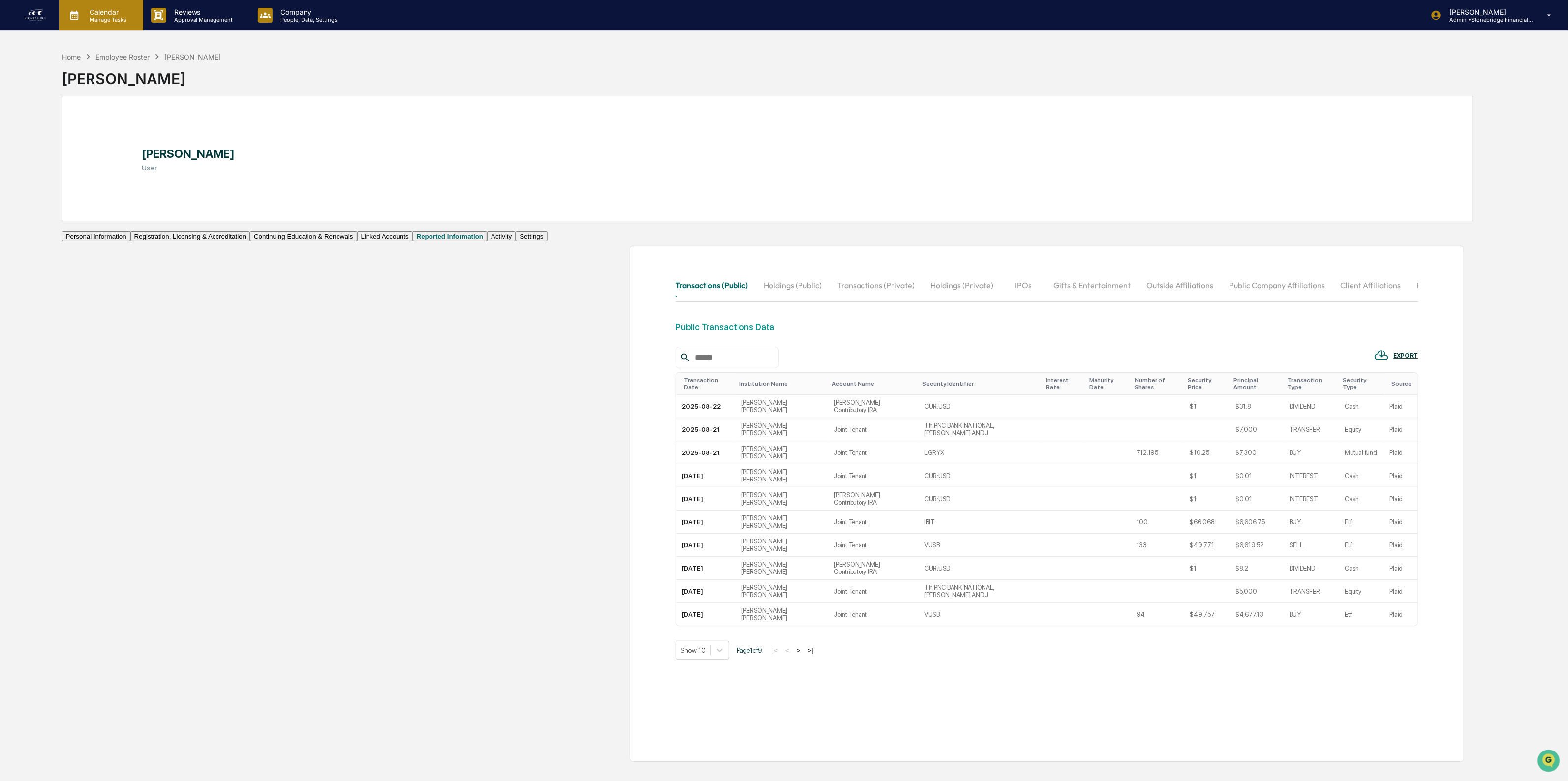
click at [97, 13] on p "Calendar" at bounding box center [106, 12] width 49 height 9
click at [200, 22] on p "Approval Management" at bounding box center [202, 20] width 72 height 7
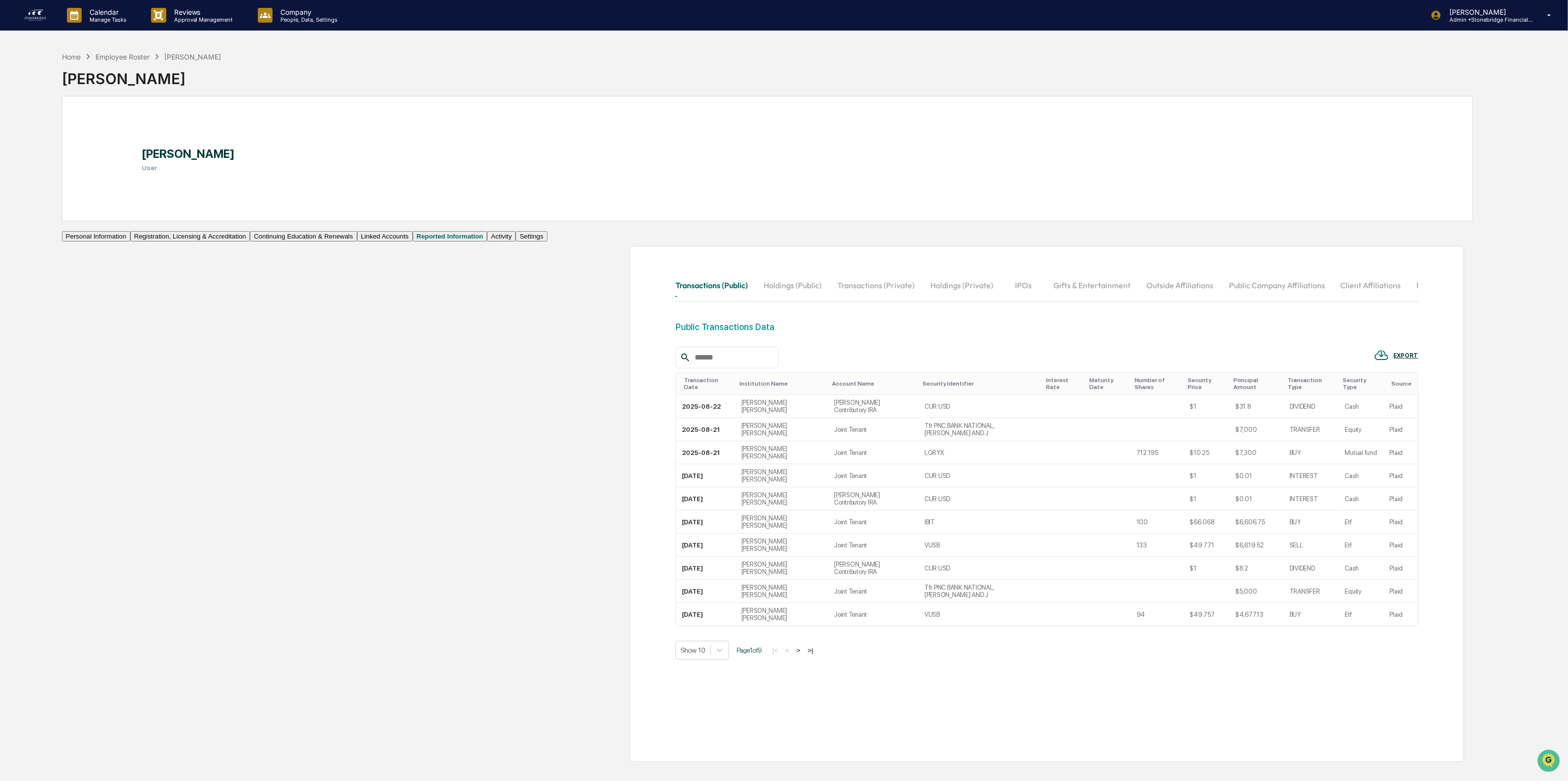
click at [28, 13] on img at bounding box center [35, 15] width 24 height 16
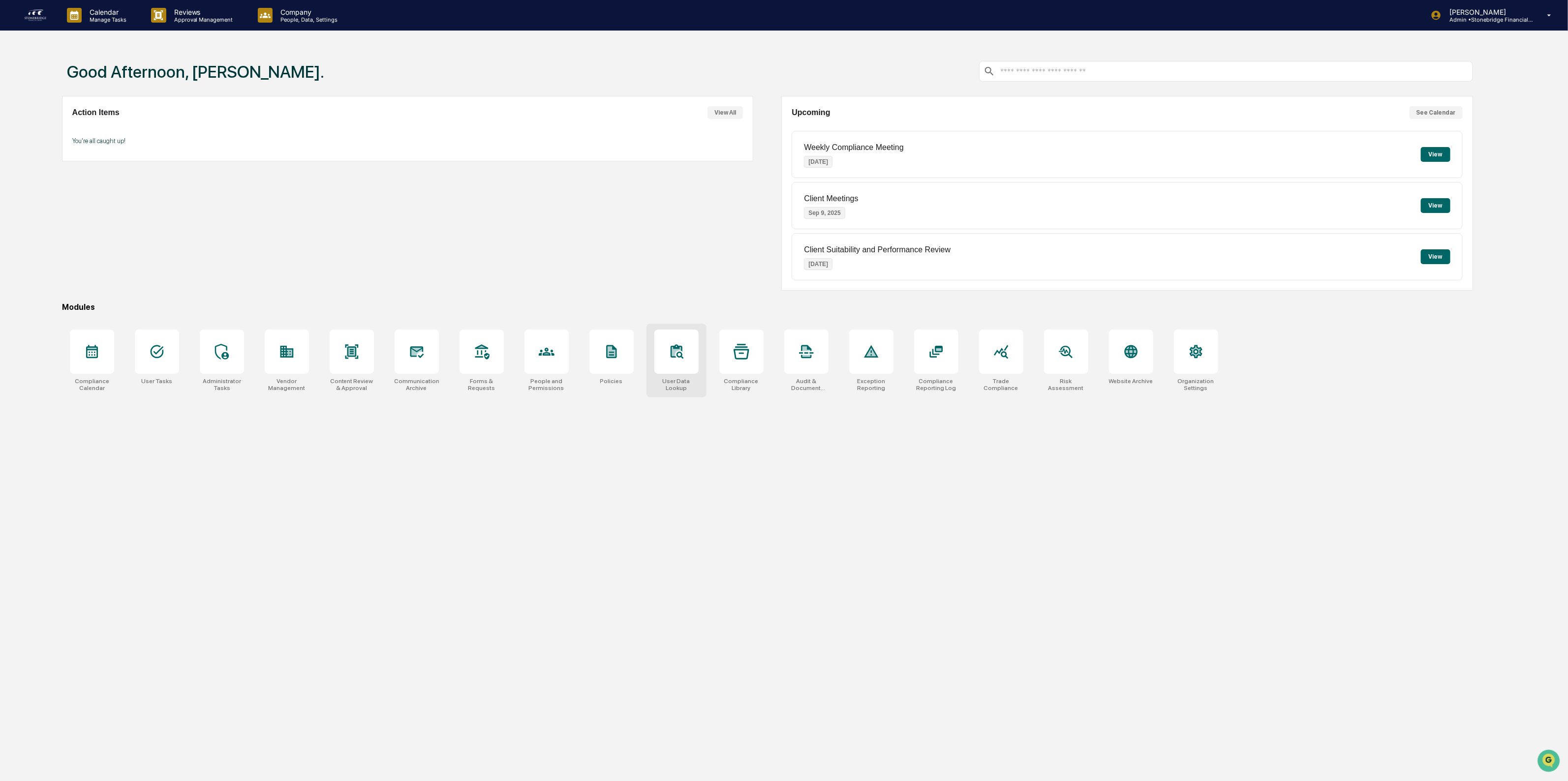
click at [660, 354] on div at bounding box center [676, 351] width 44 height 44
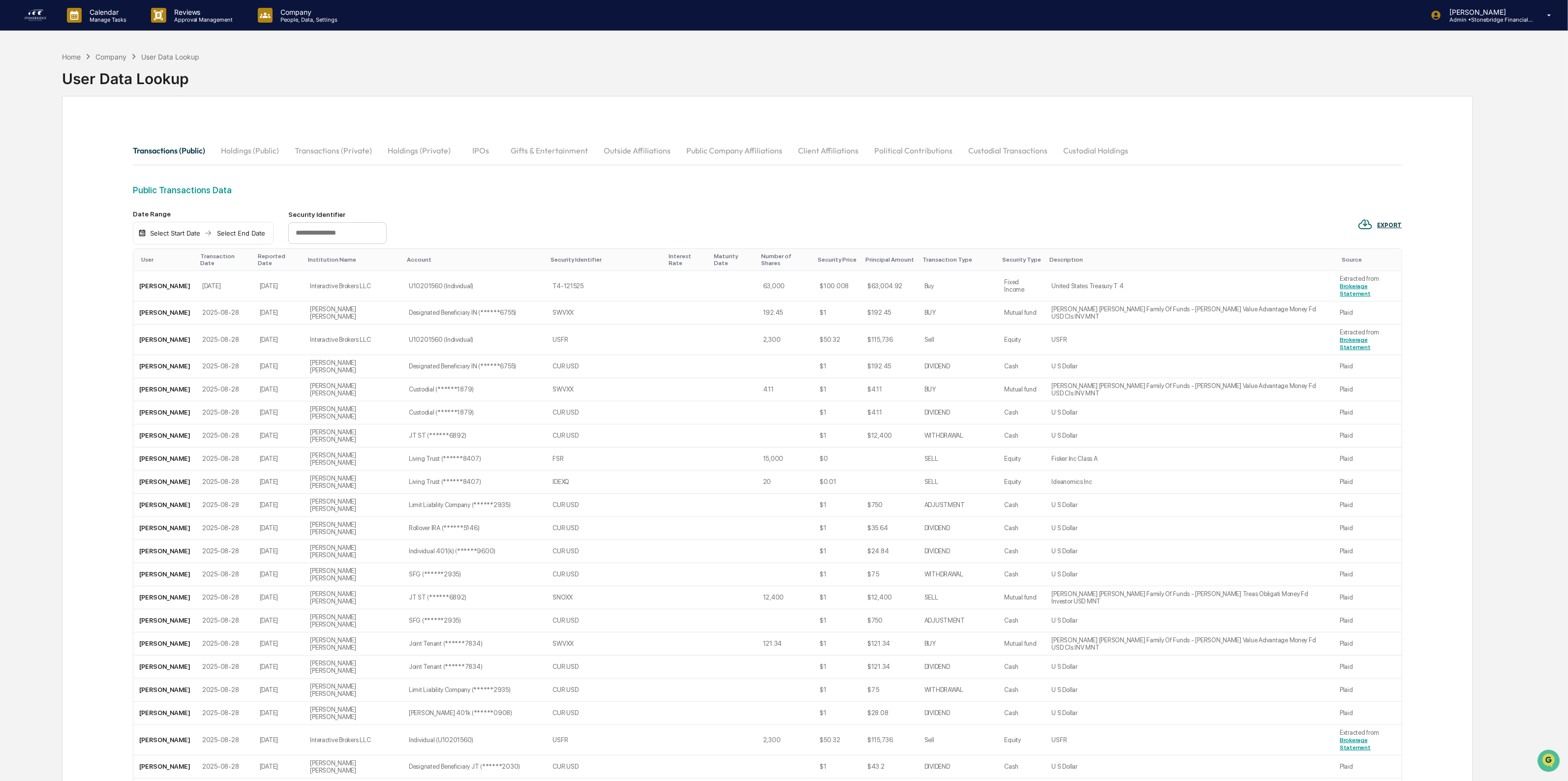
click at [314, 180] on div "Transactions (Public) Holdings (Public) Transactions (Private) Holdings (Privat…" at bounding box center [767, 162] width 1269 height 46
click at [25, 20] on img at bounding box center [35, 15] width 24 height 16
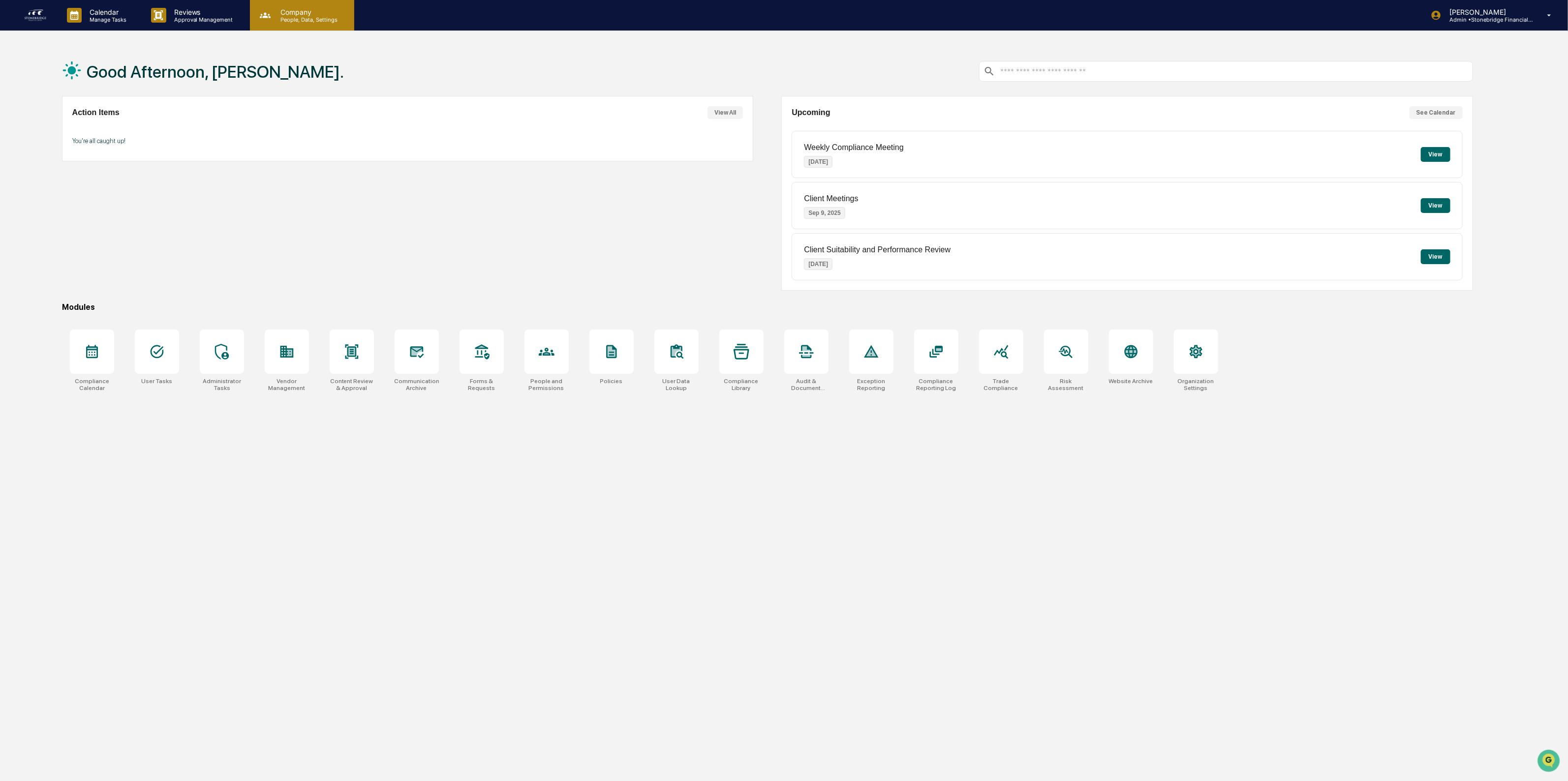
click at [304, 26] on div "Company People, Data, Settings" at bounding box center [302, 15] width 104 height 31
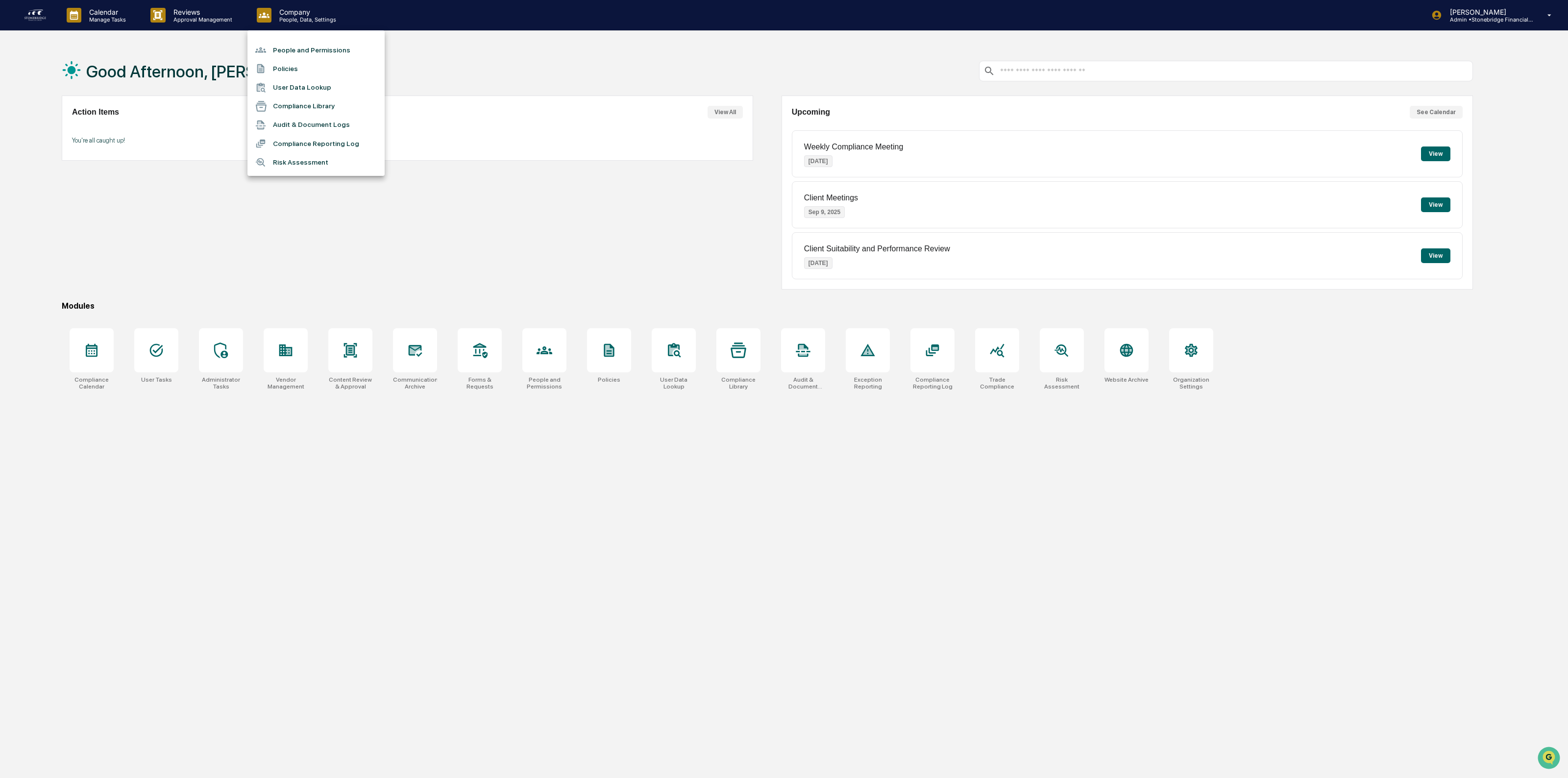
click at [320, 53] on li "People and Permissions" at bounding box center [316, 50] width 137 height 19
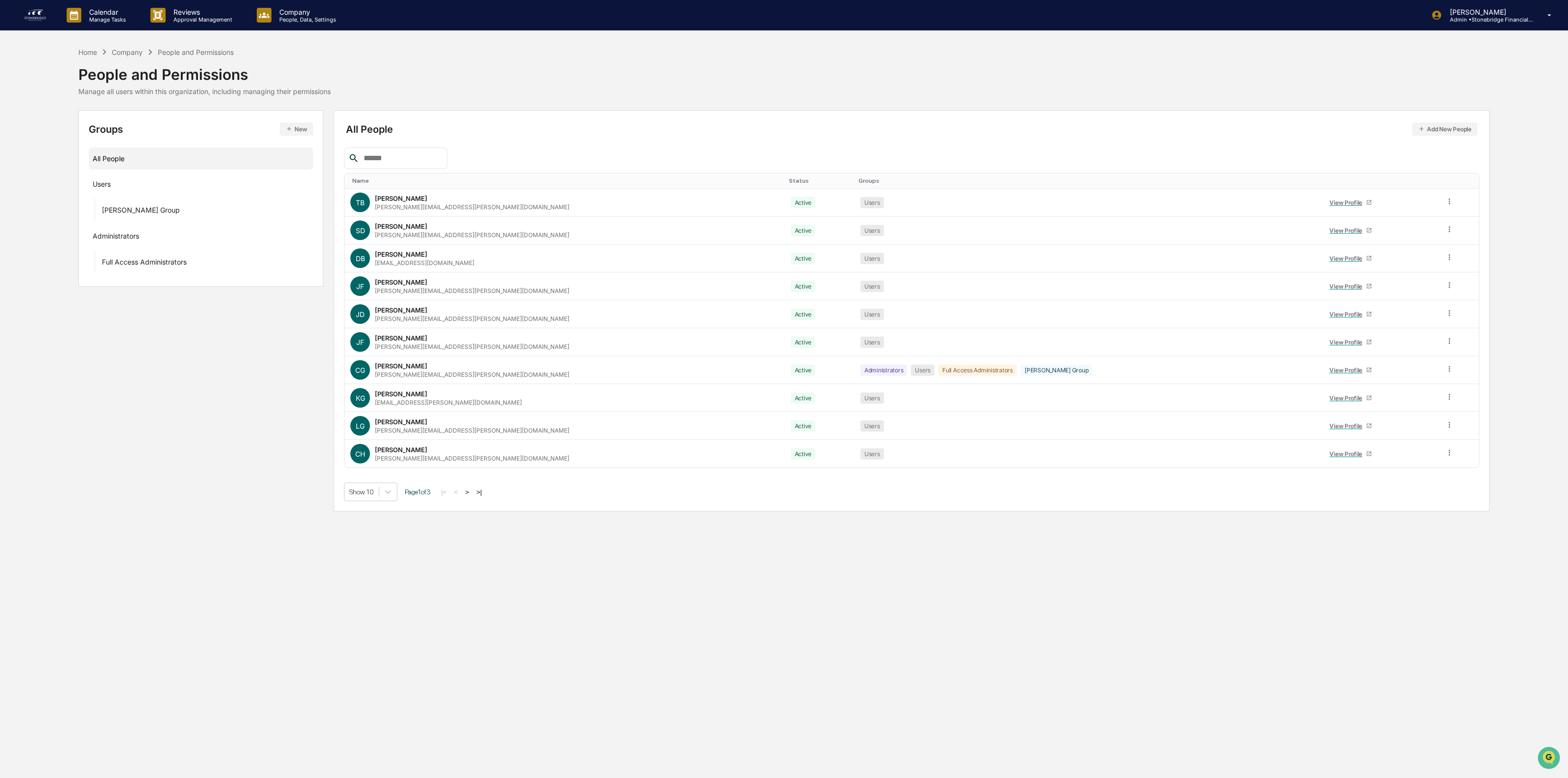
click at [471, 491] on button ">" at bounding box center [467, 492] width 10 height 9
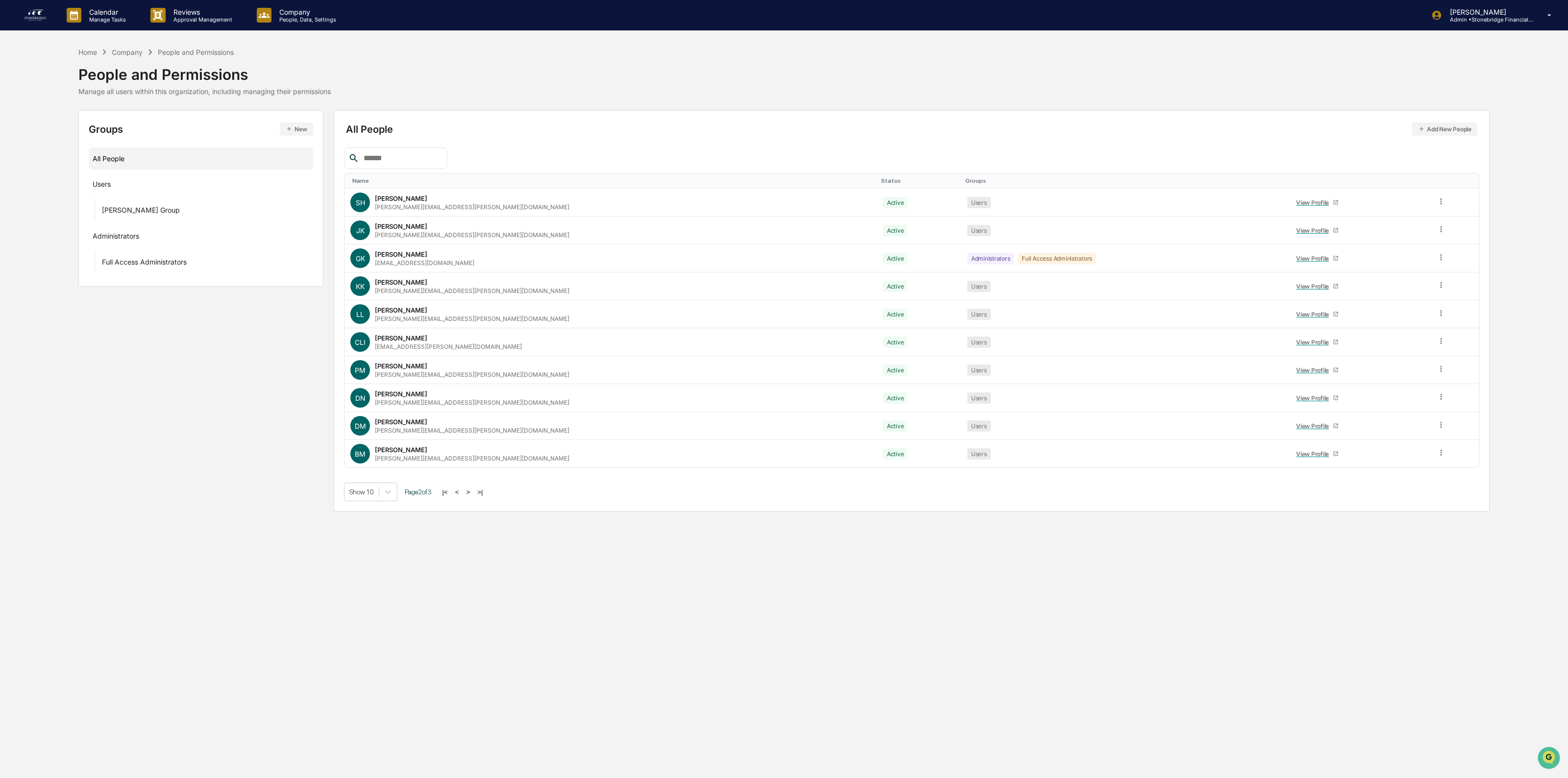
click at [471, 494] on button ">" at bounding box center [469, 492] width 10 height 9
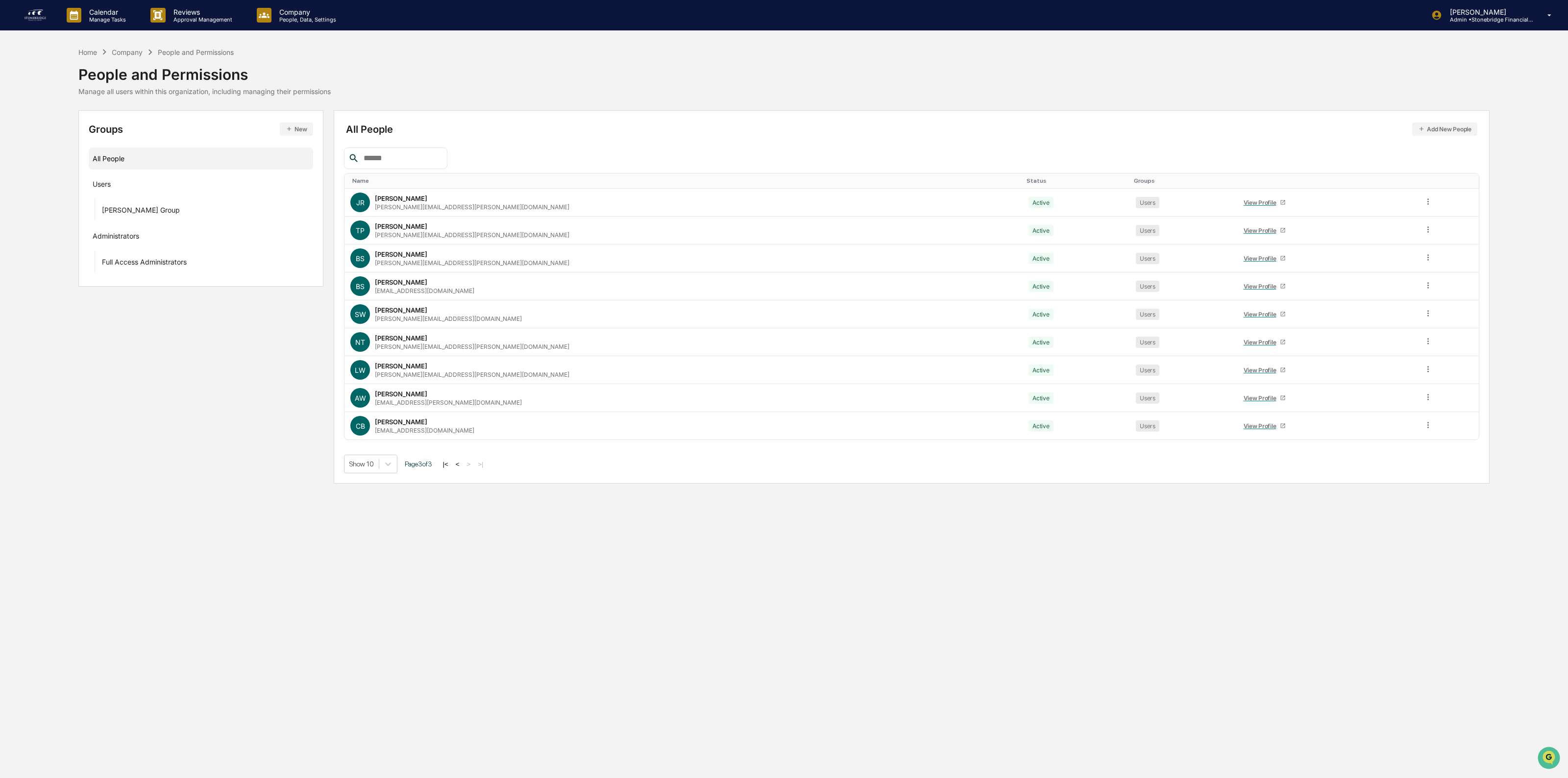
click at [460, 467] on button "<" at bounding box center [458, 464] width 10 height 9
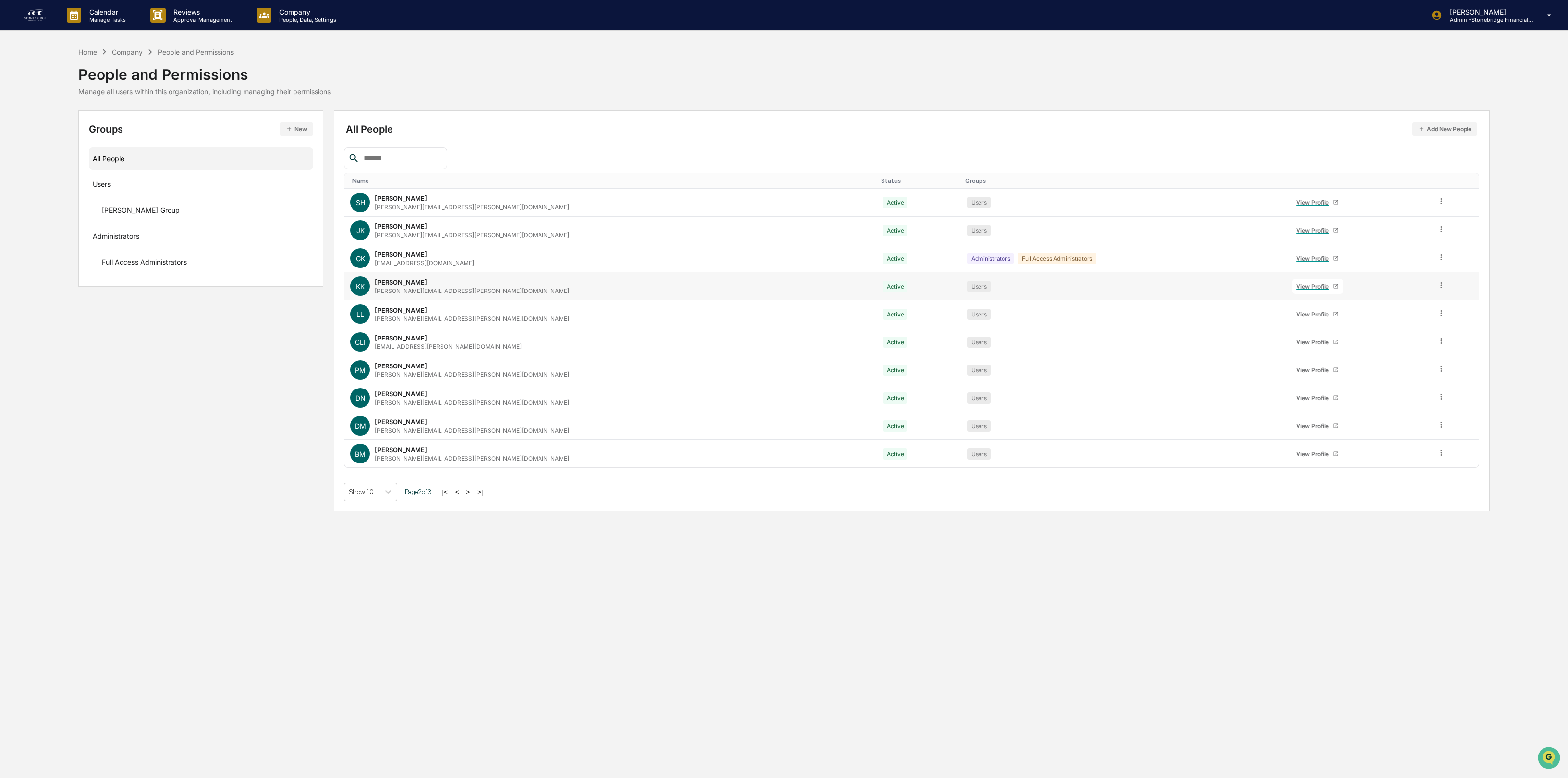
click at [1292, 282] on link "View Profile" at bounding box center [1318, 286] width 51 height 15
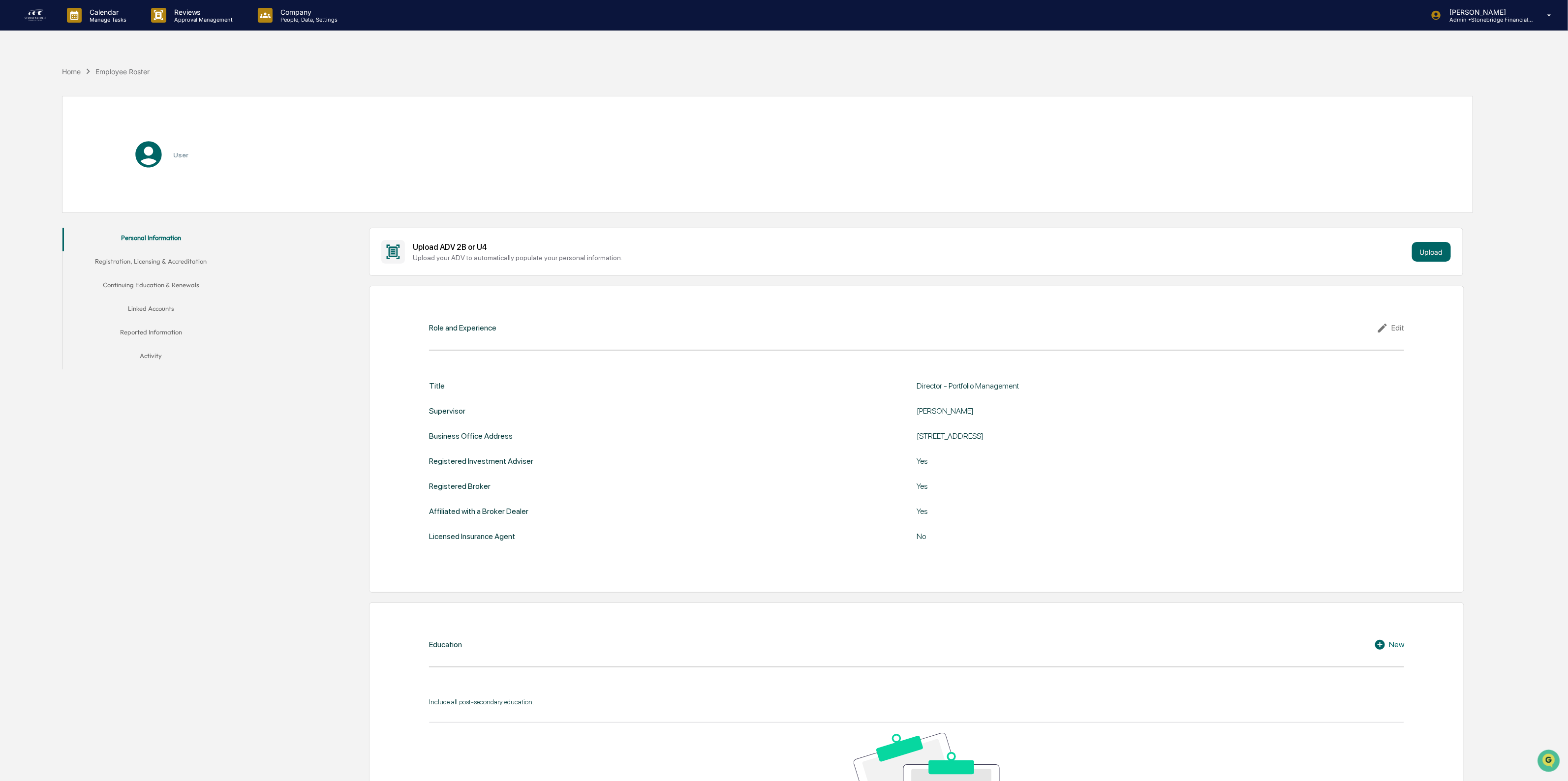
click at [241, 266] on div "Personal Information Registration, Licensing & Accreditation Continuing Educati…" at bounding box center [161, 299] width 197 height 142
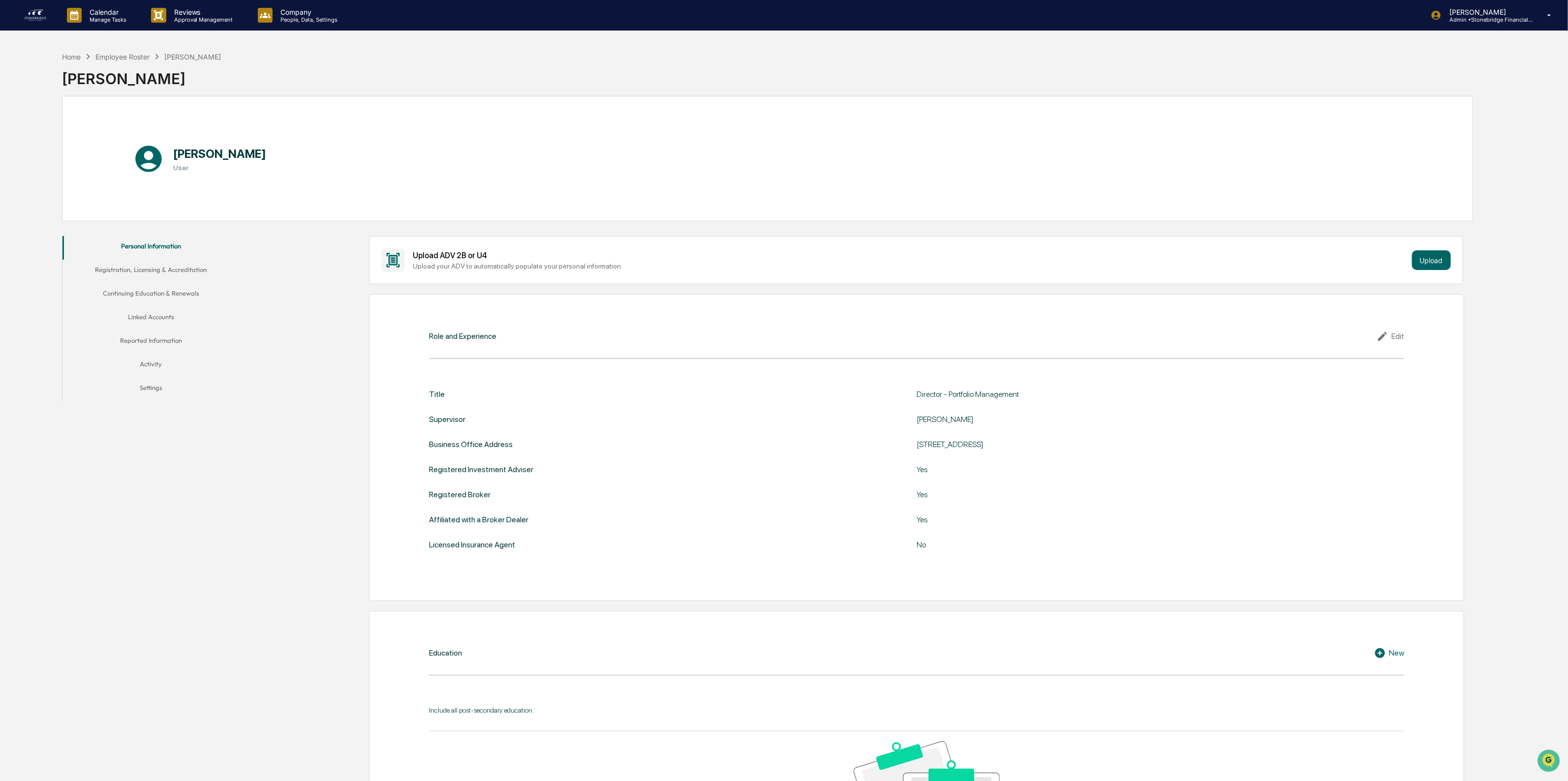
click at [199, 318] on button "Linked Accounts" at bounding box center [151, 318] width 177 height 24
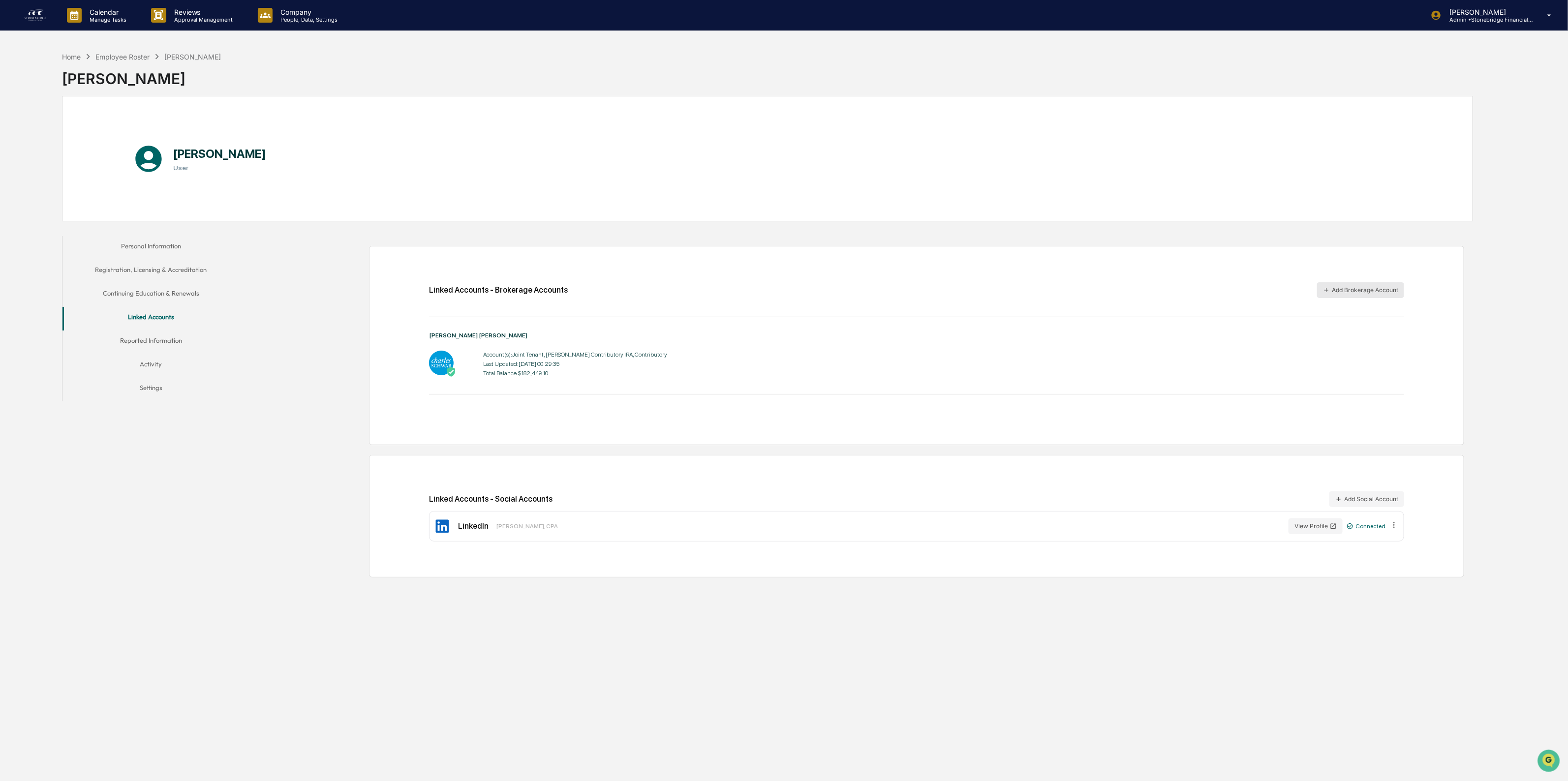
click at [1353, 287] on button "Add Brokerage Account" at bounding box center [1360, 290] width 87 height 16
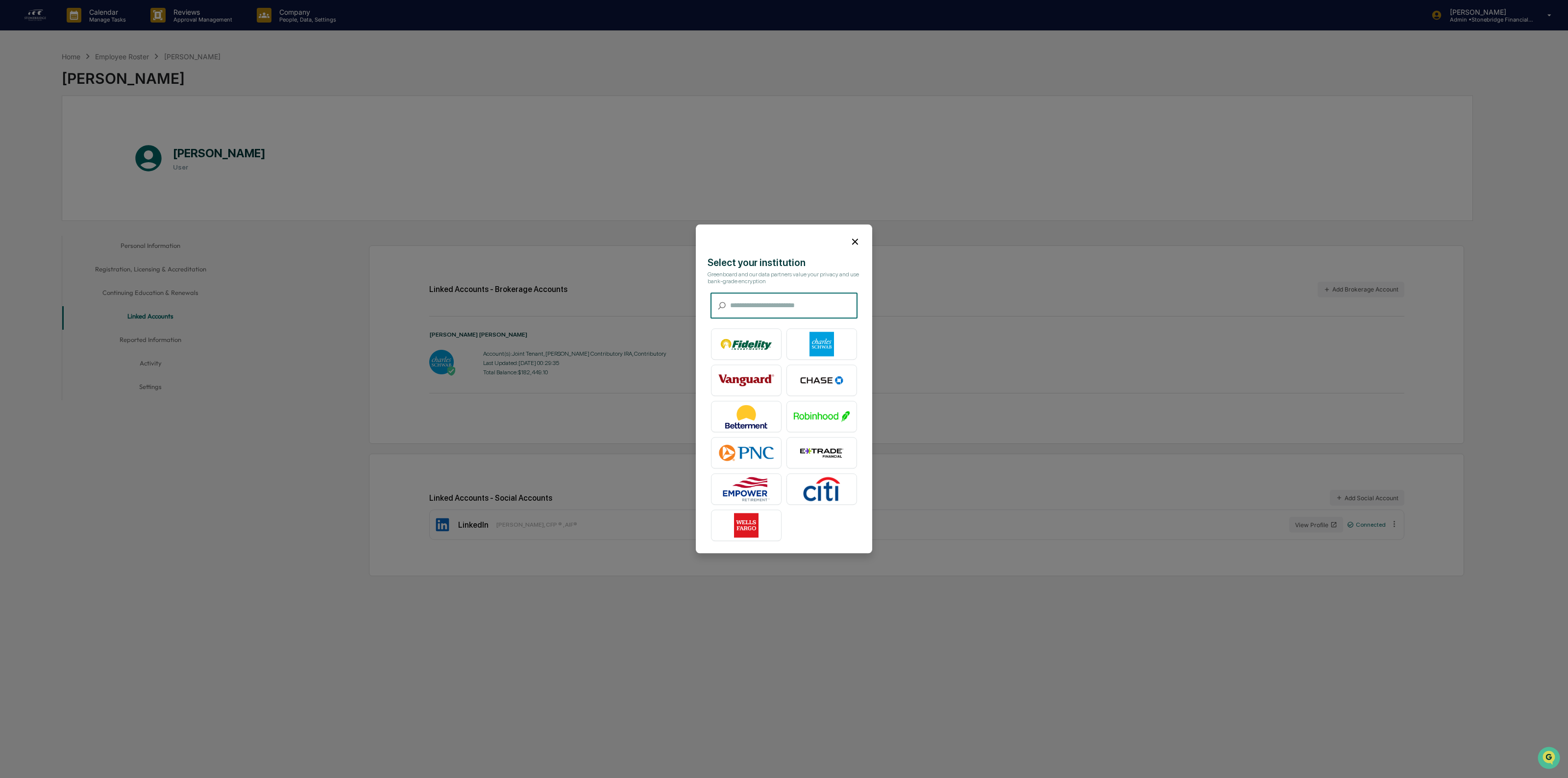
click at [794, 304] on input "text" at bounding box center [793, 306] width 127 height 26
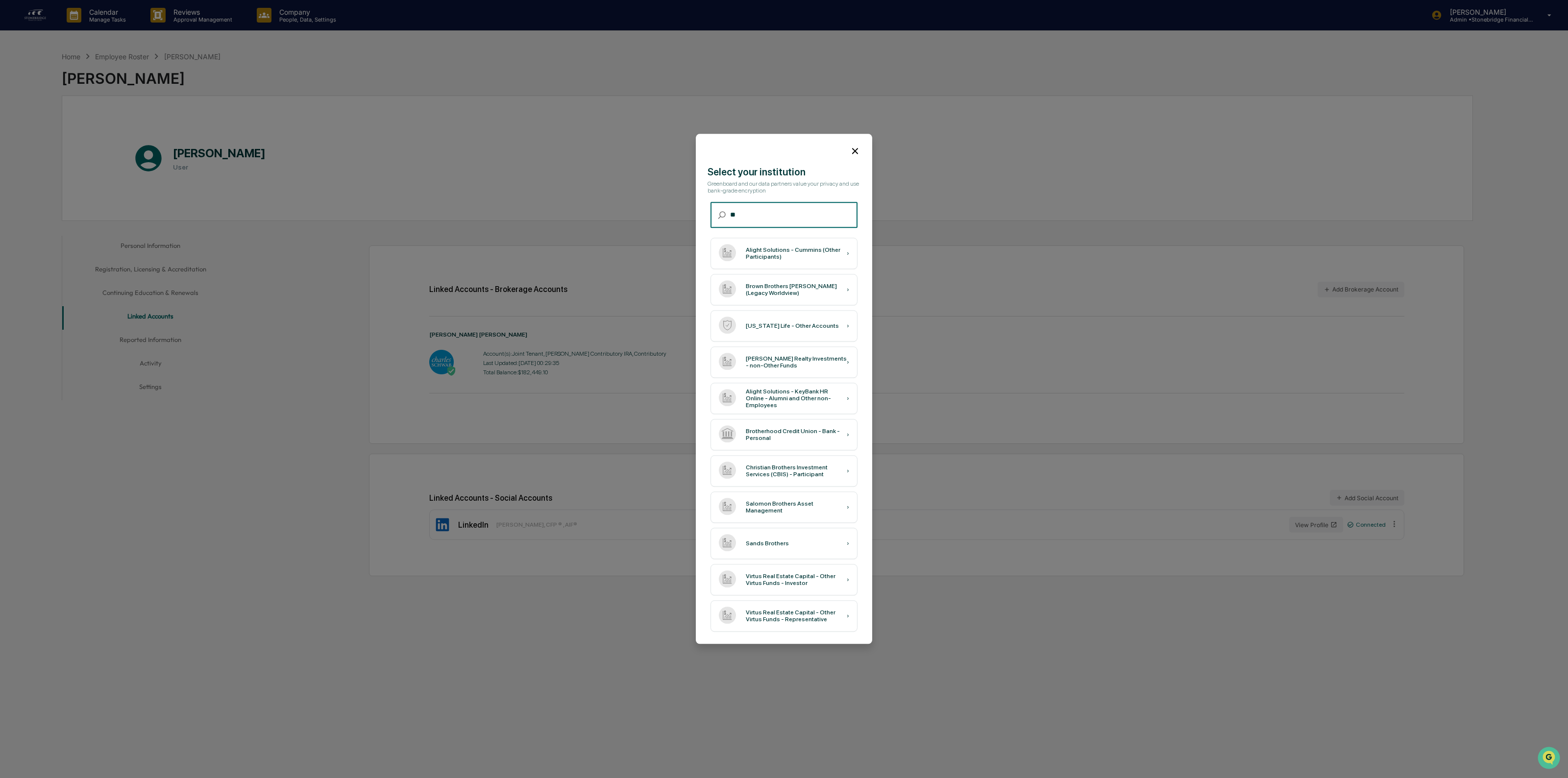
type input "*"
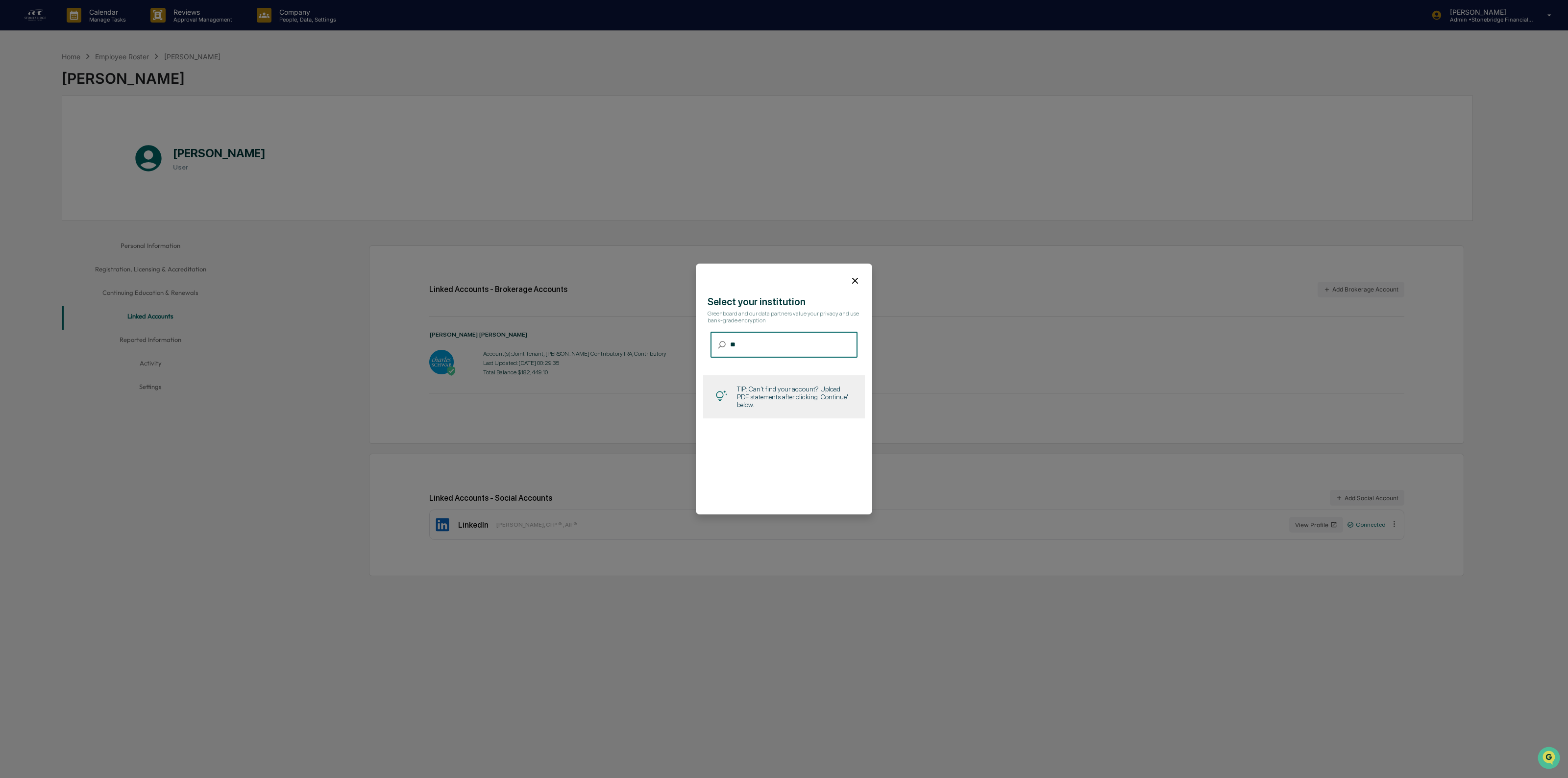
type input "*"
type input "********"
click at [785, 447] on div "Select your institution Greenboard and our data partners value your privacy and…" at bounding box center [784, 389] width 177 height 251
click at [772, 342] on input "********" at bounding box center [793, 345] width 127 height 26
click at [726, 351] on div "​ ******** ​" at bounding box center [784, 345] width 147 height 26
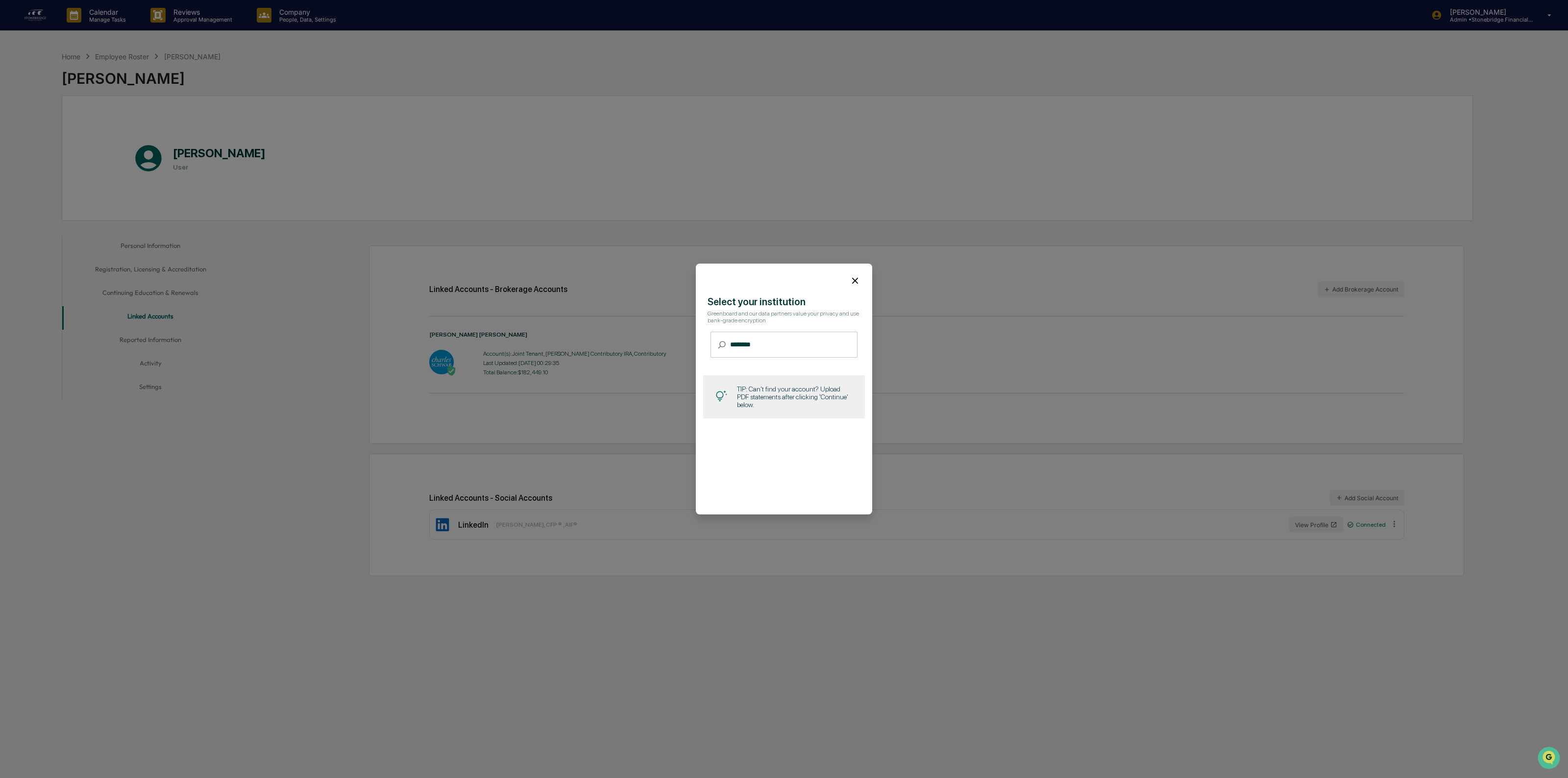
click at [856, 280] on icon at bounding box center [855, 281] width 6 height 6
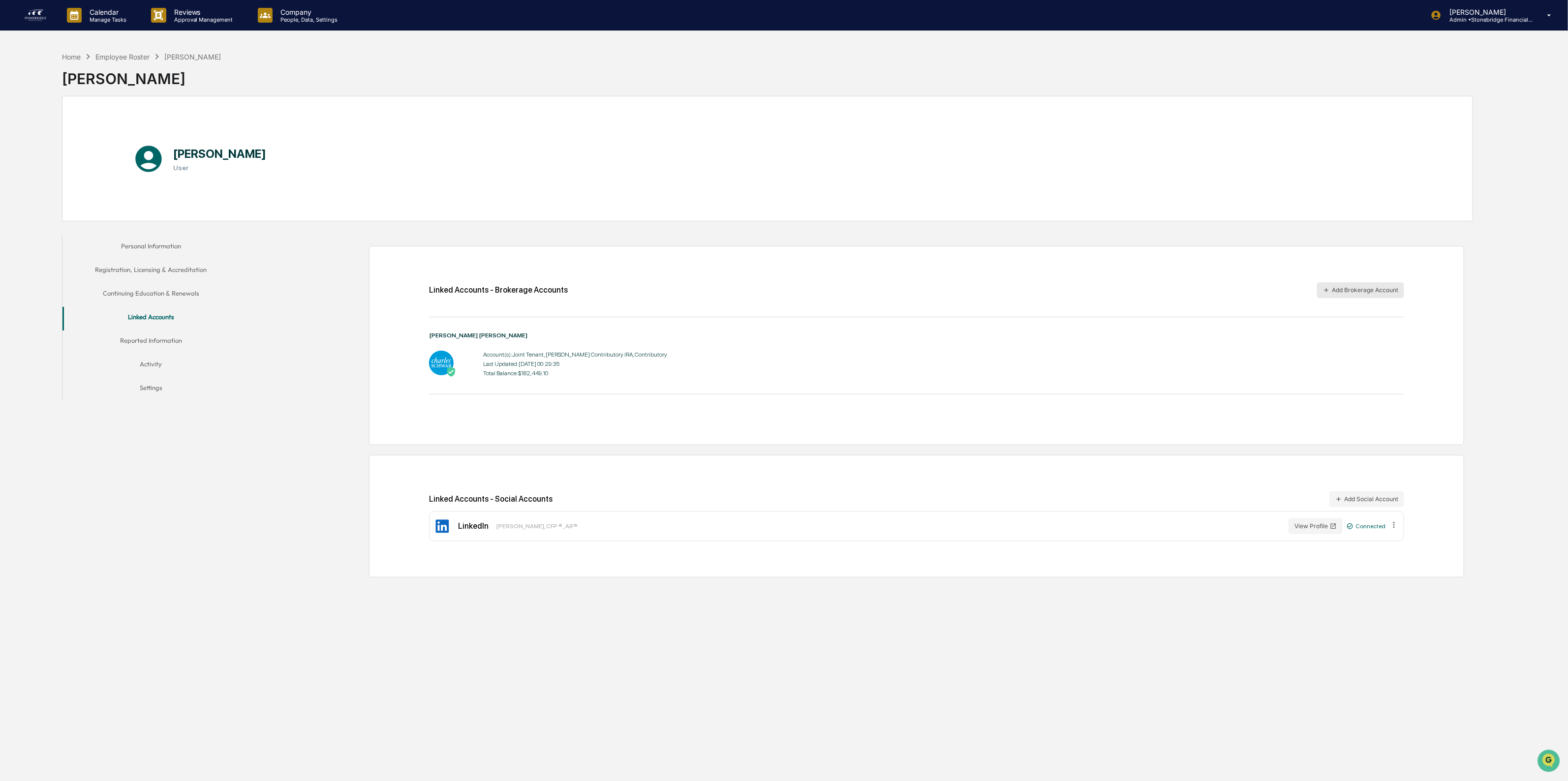
click at [1336, 292] on button "Add Brokerage Account" at bounding box center [1360, 290] width 87 height 16
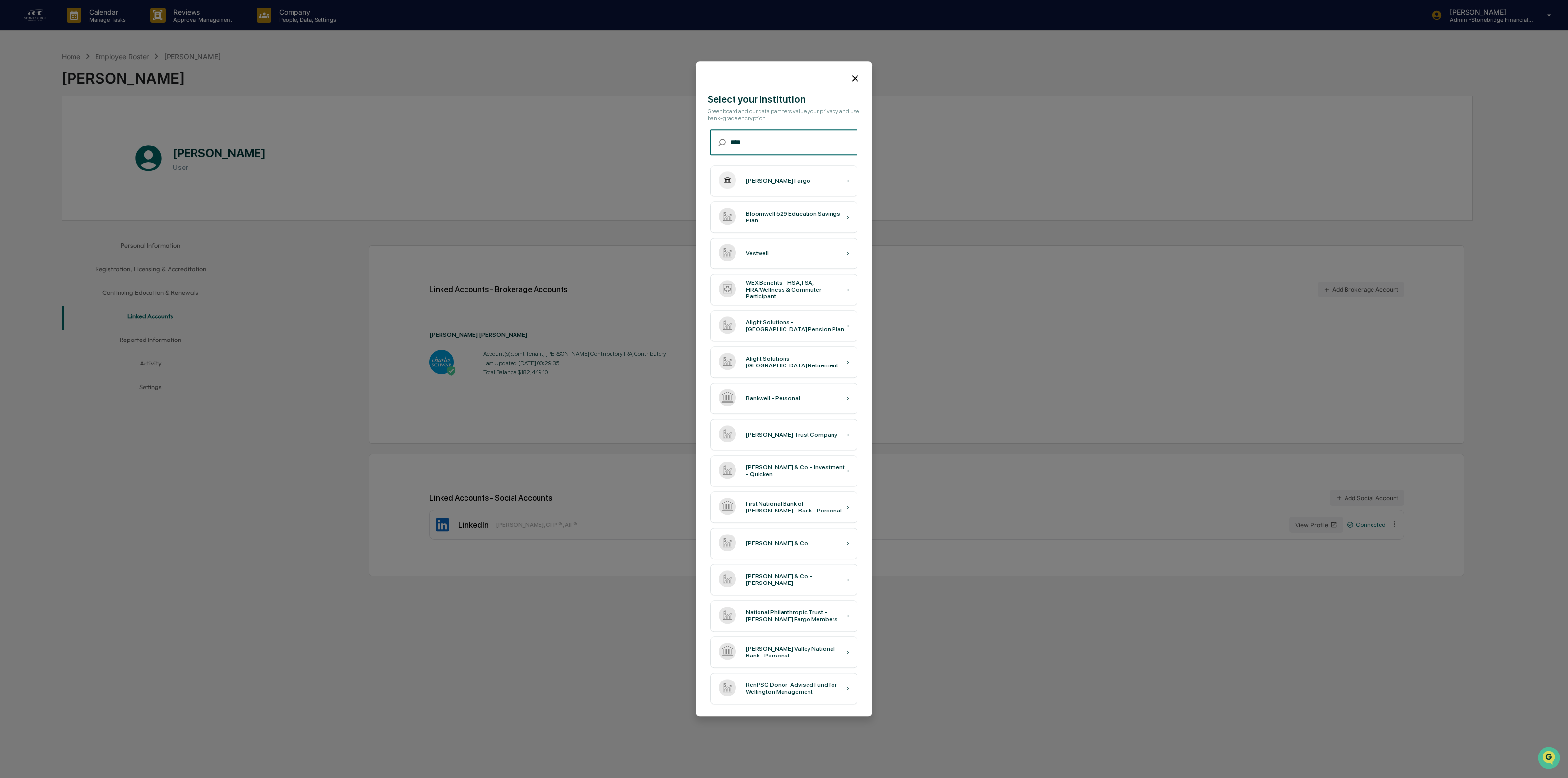
type input "****"
